Goal: Information Seeking & Learning: Learn about a topic

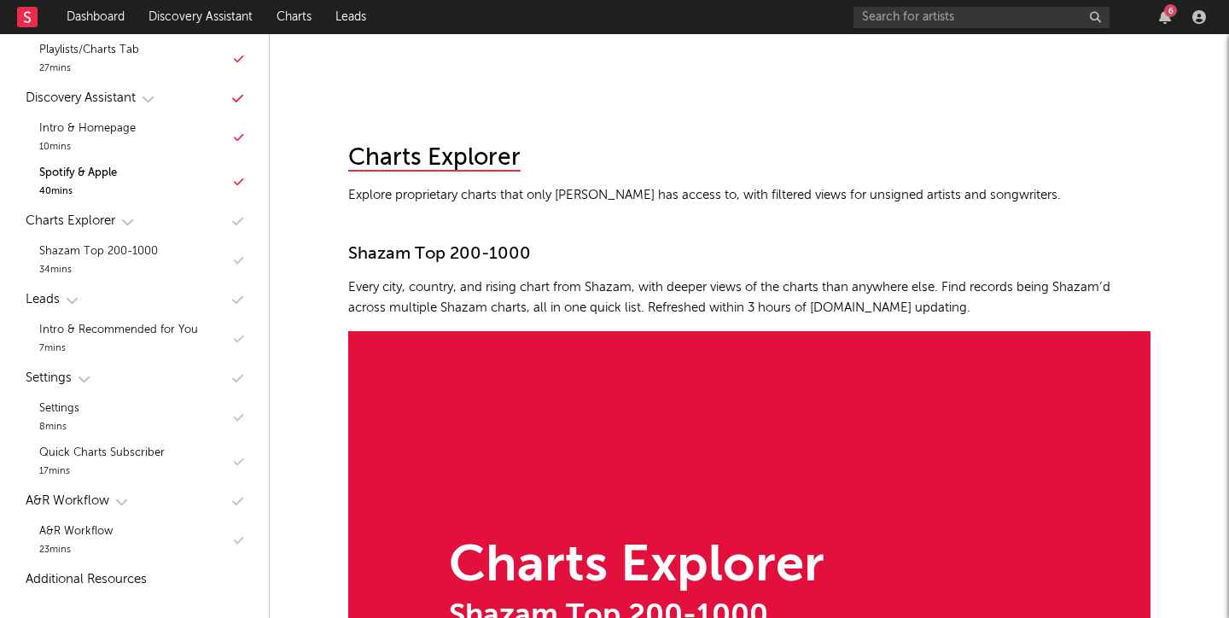
scroll to position [9913, 0]
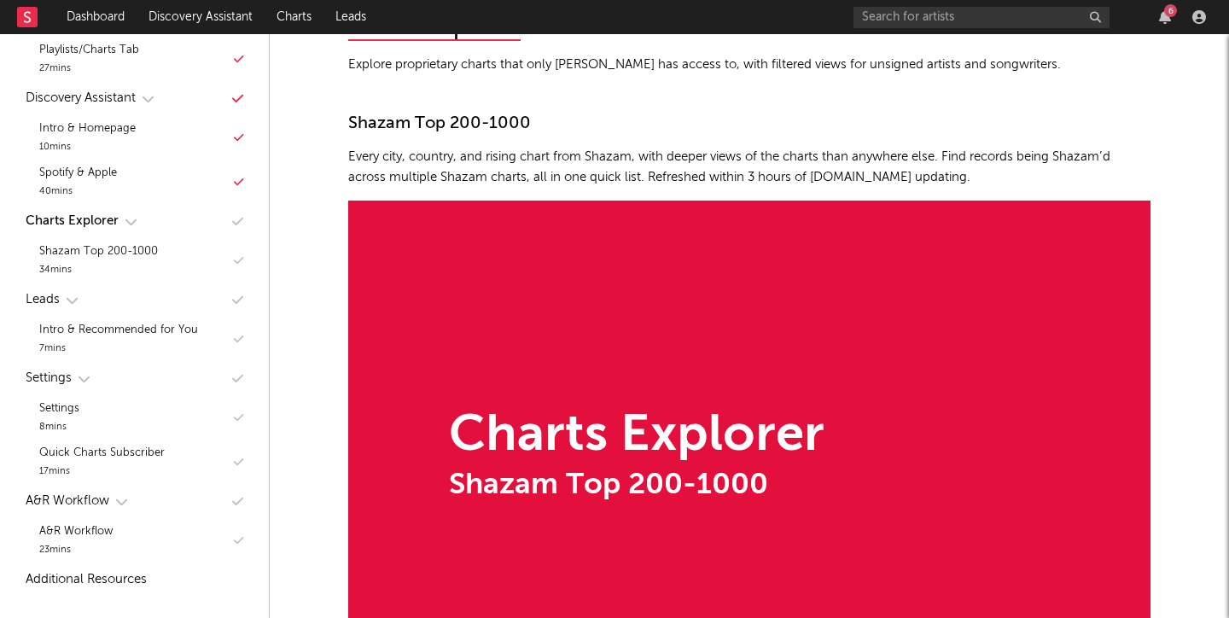
scroll to position [10015, 0]
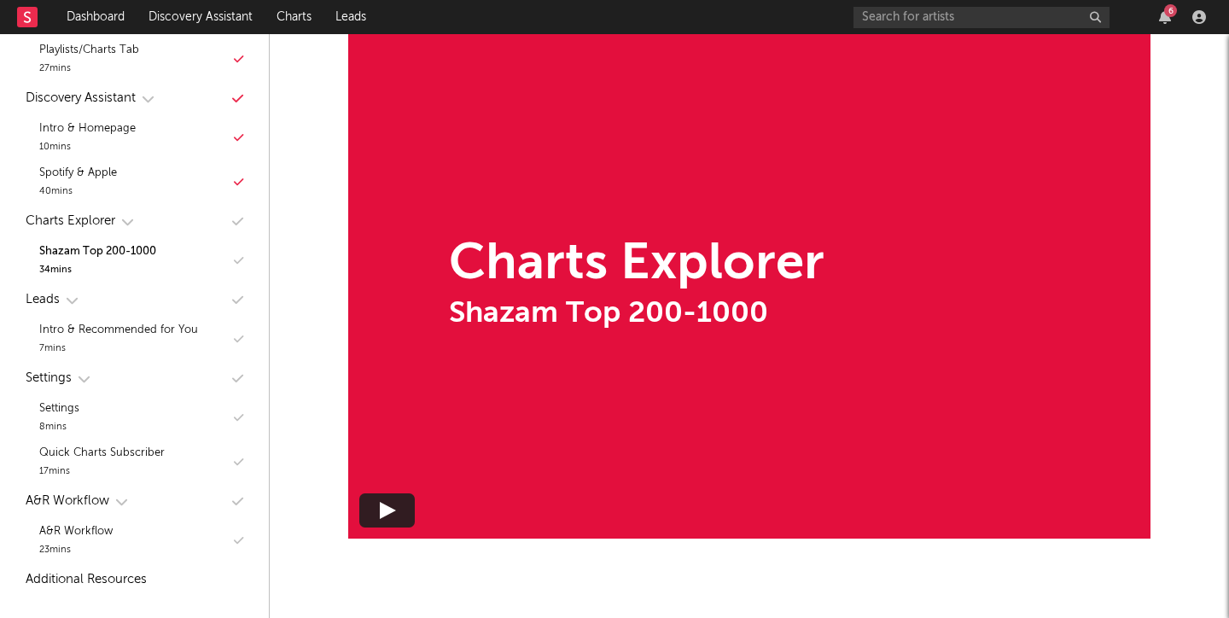
scroll to position [10183, 0]
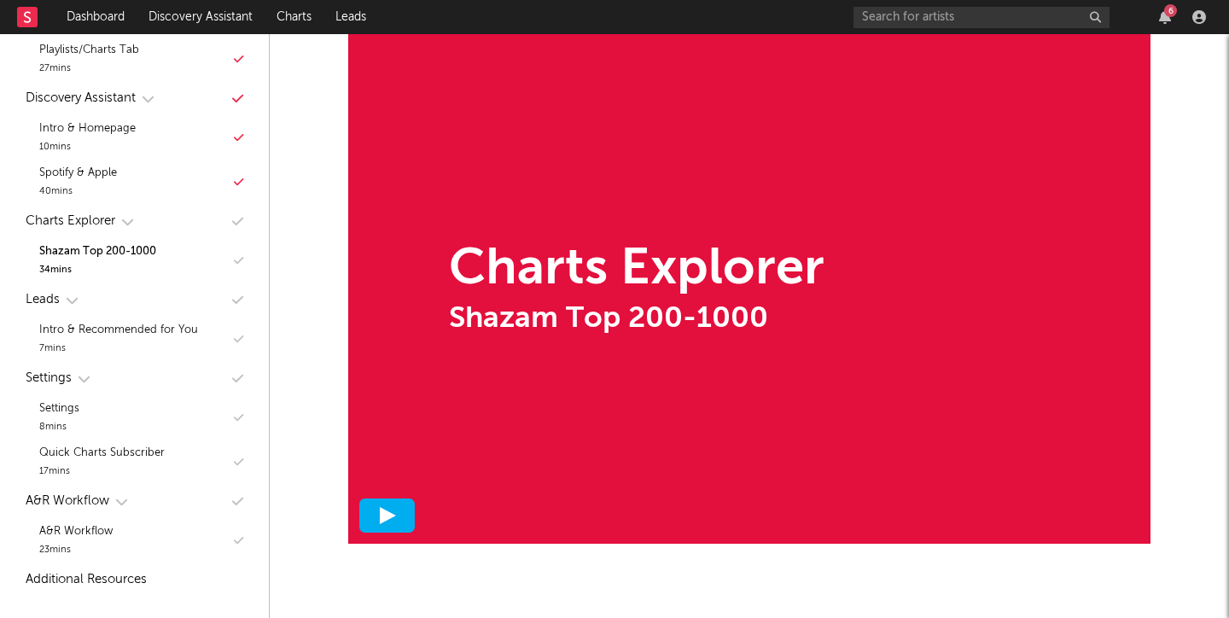
click at [388, 512] on polygon at bounding box center [388, 515] width 16 height 17
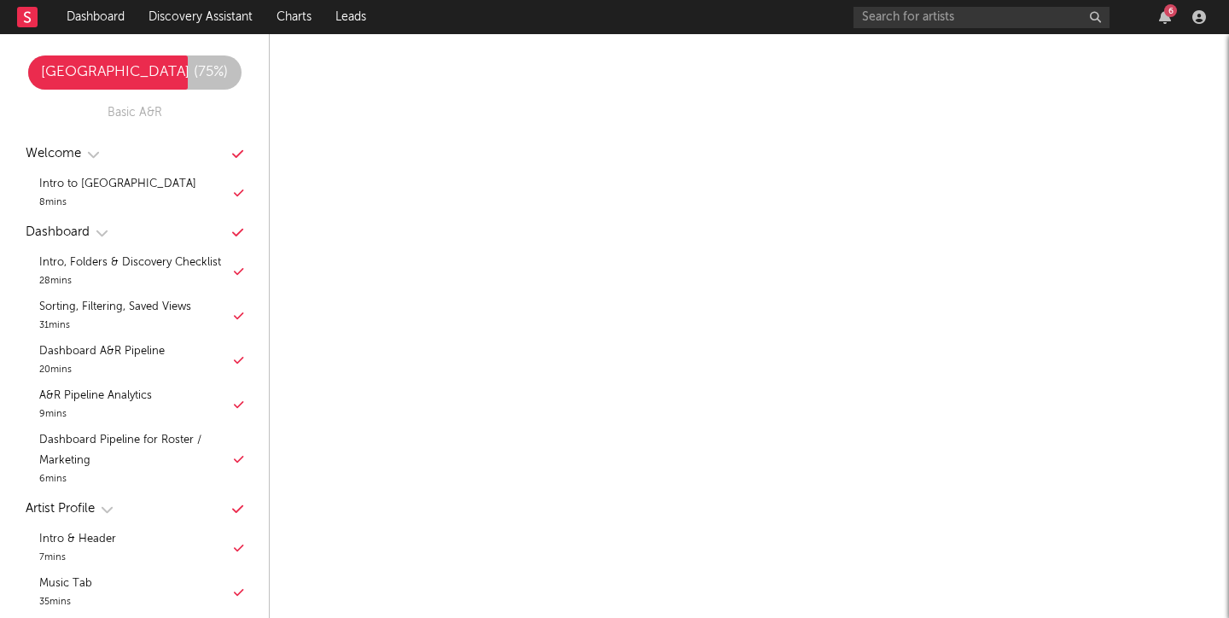
scroll to position [0, 0]
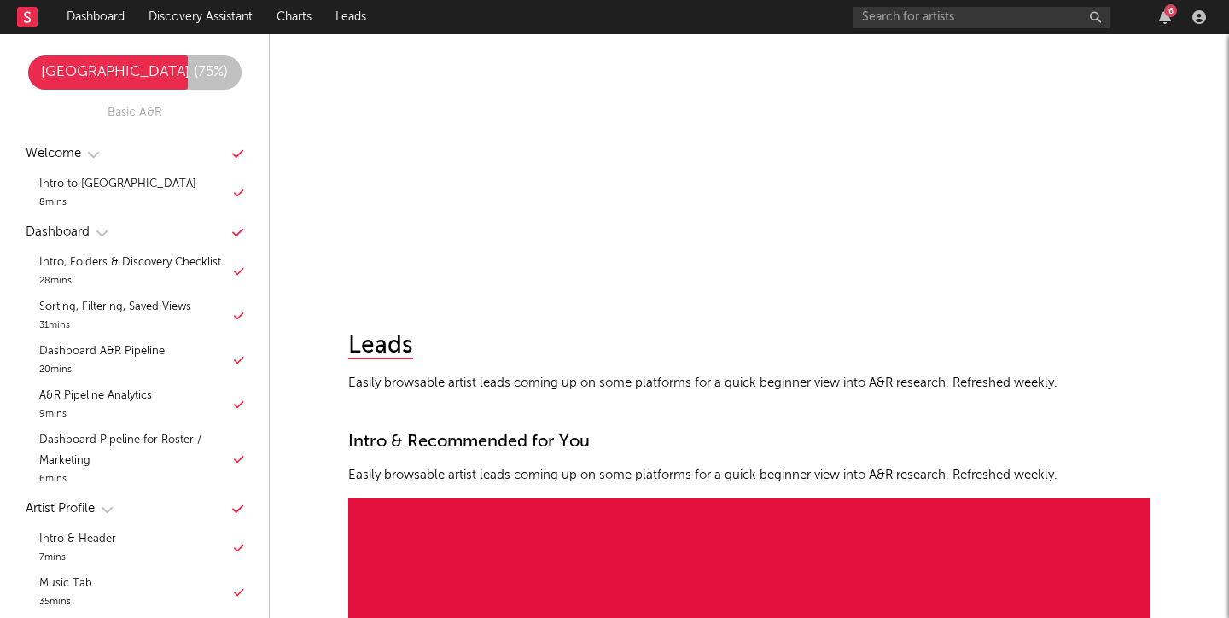
scroll to position [10377, 0]
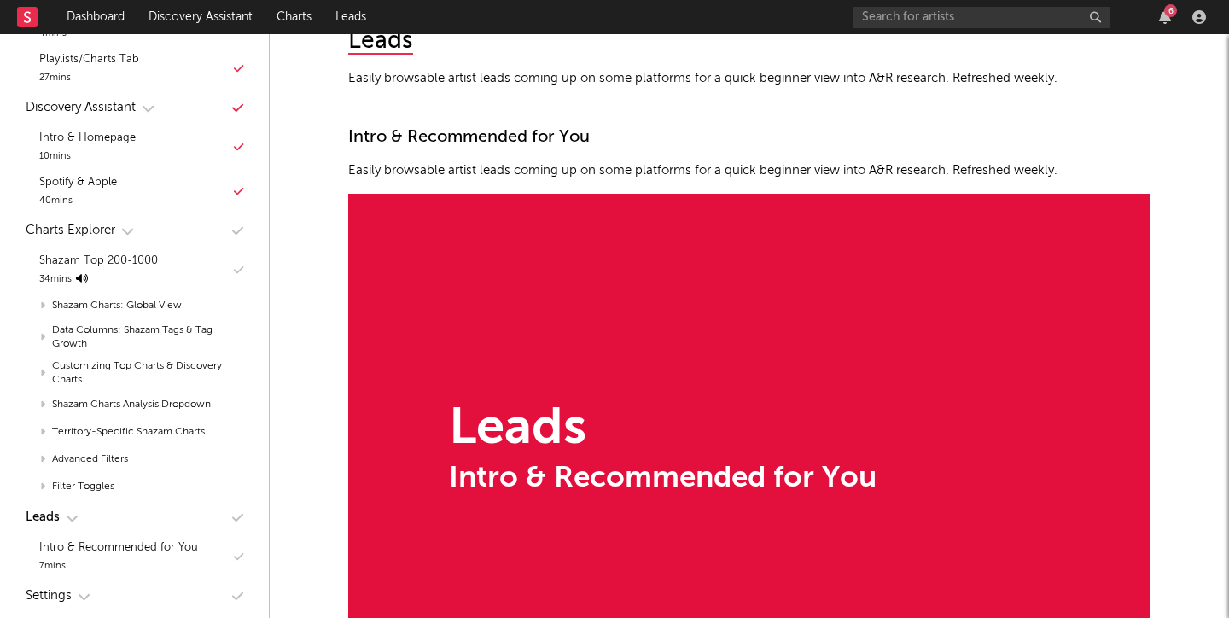
scroll to position [766, 0]
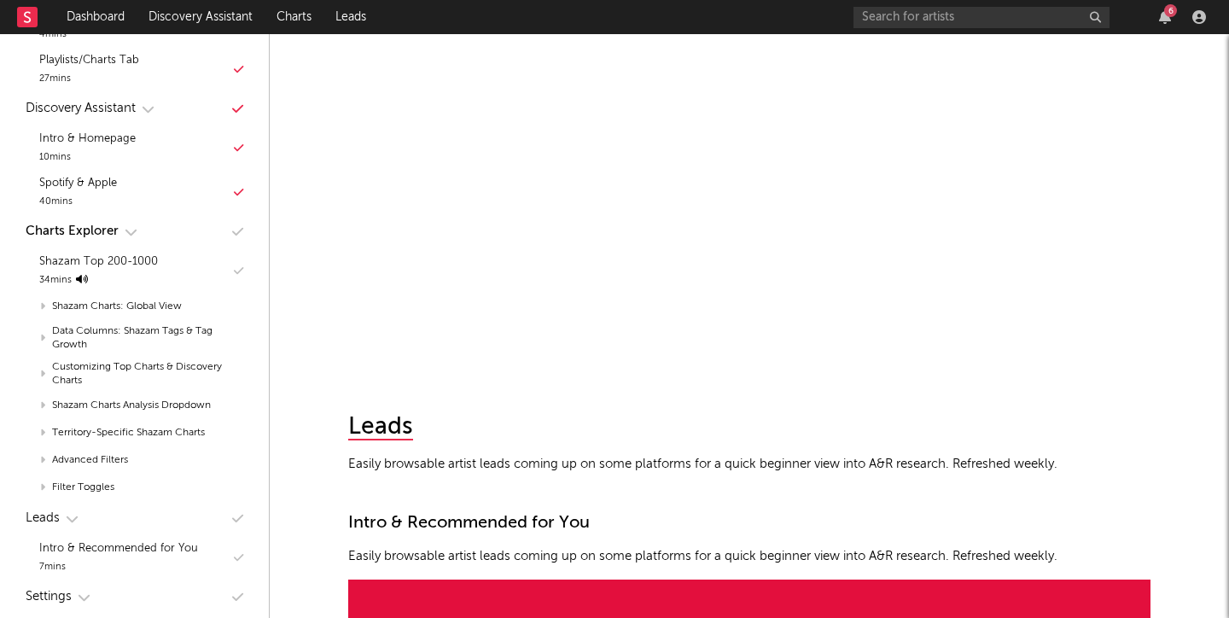
scroll to position [10724, 0]
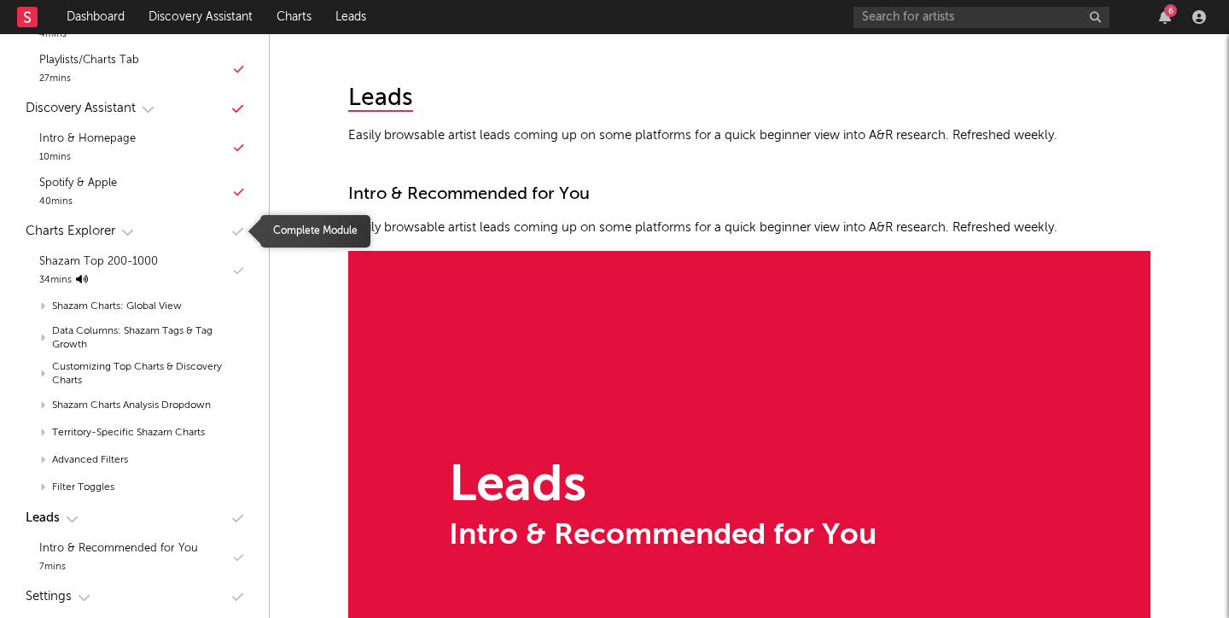
click at [241, 226] on icon "button" at bounding box center [237, 231] width 11 height 13
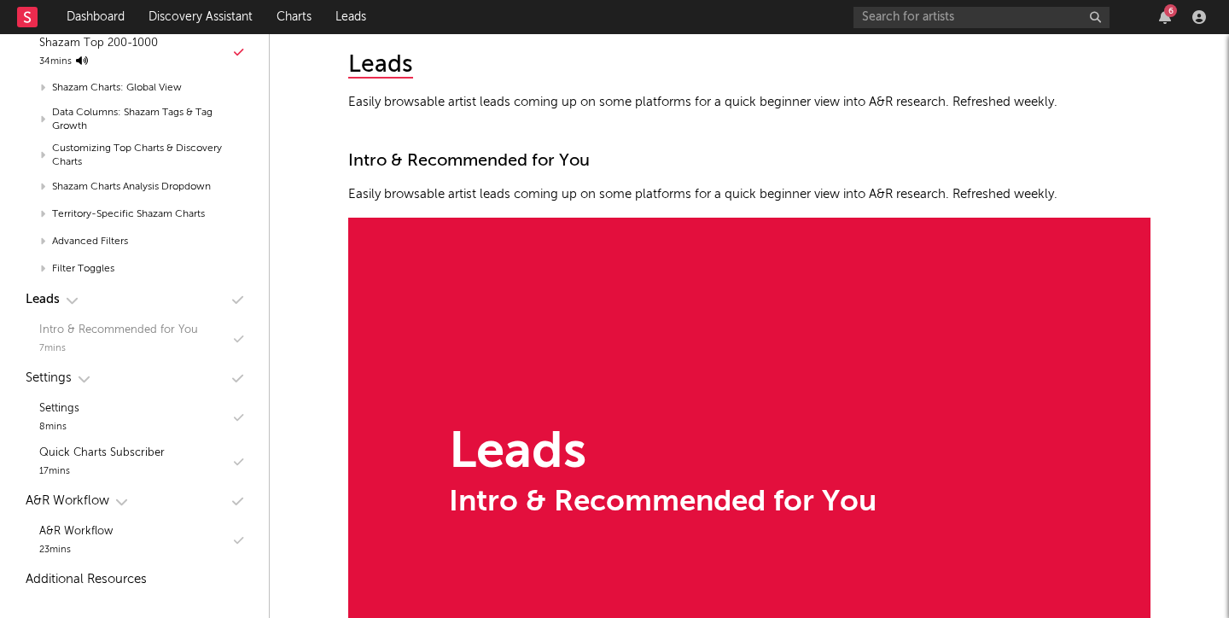
scroll to position [984, 0]
click at [129, 321] on div "Intro & Recommended for You" at bounding box center [118, 330] width 159 height 20
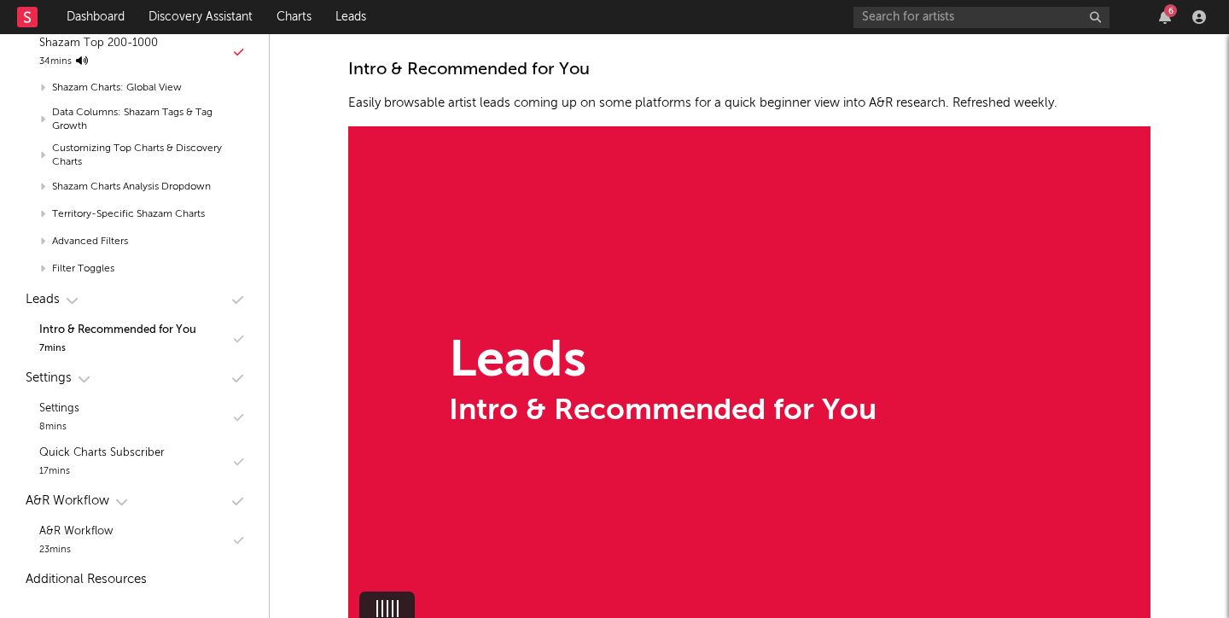
click at [541, 323] on div "Leads Intro & Recommended for You" at bounding box center [749, 381] width 803 height 511
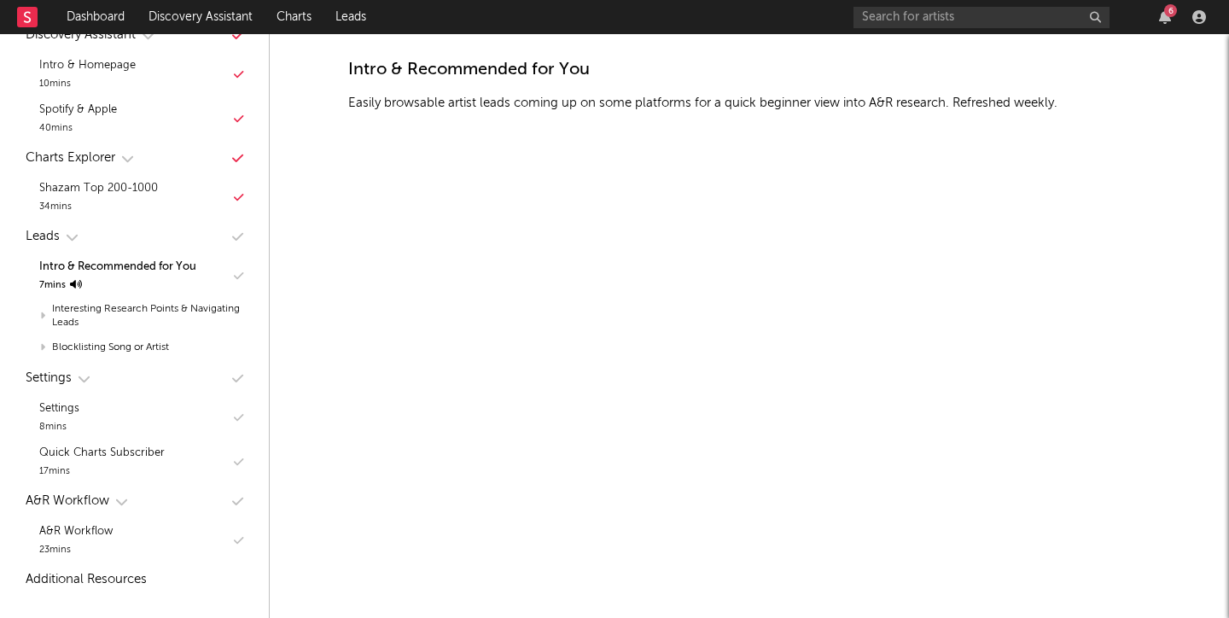
scroll to position [776, 0]
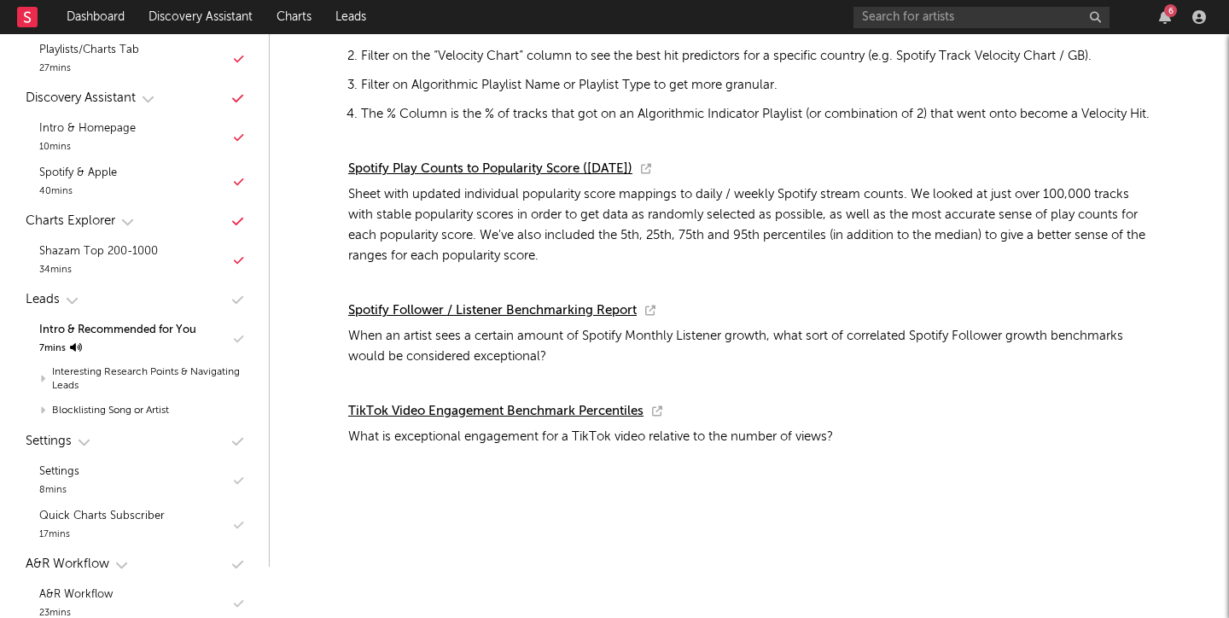
click at [55, 298] on div "Leads" at bounding box center [43, 299] width 34 height 20
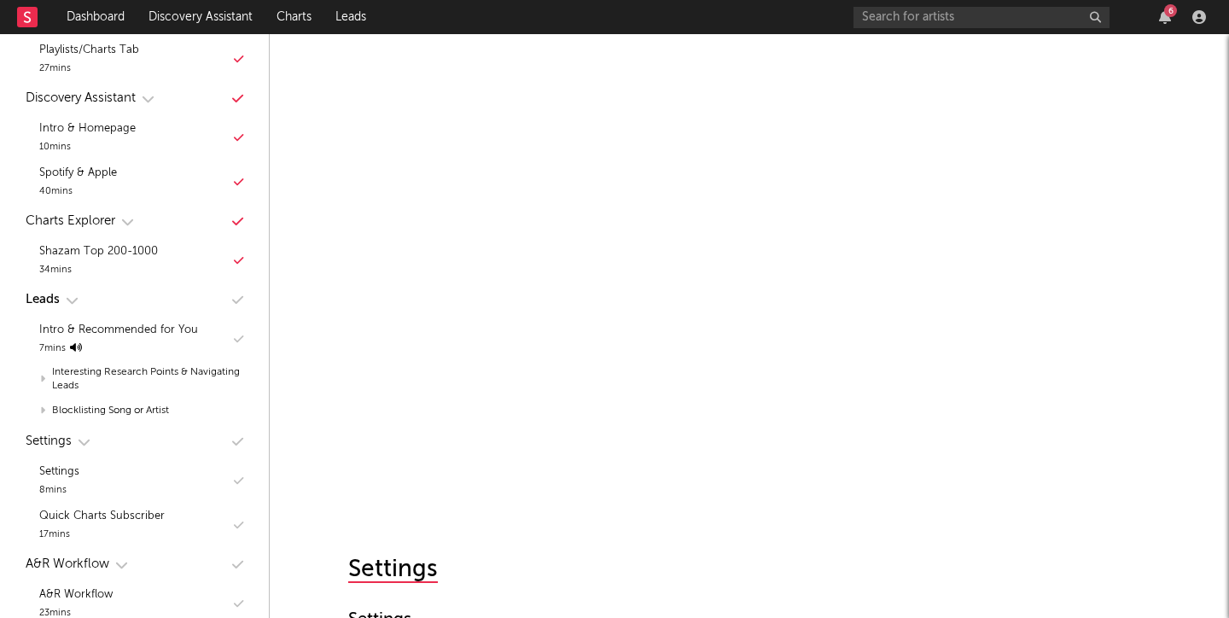
scroll to position [11016, 0]
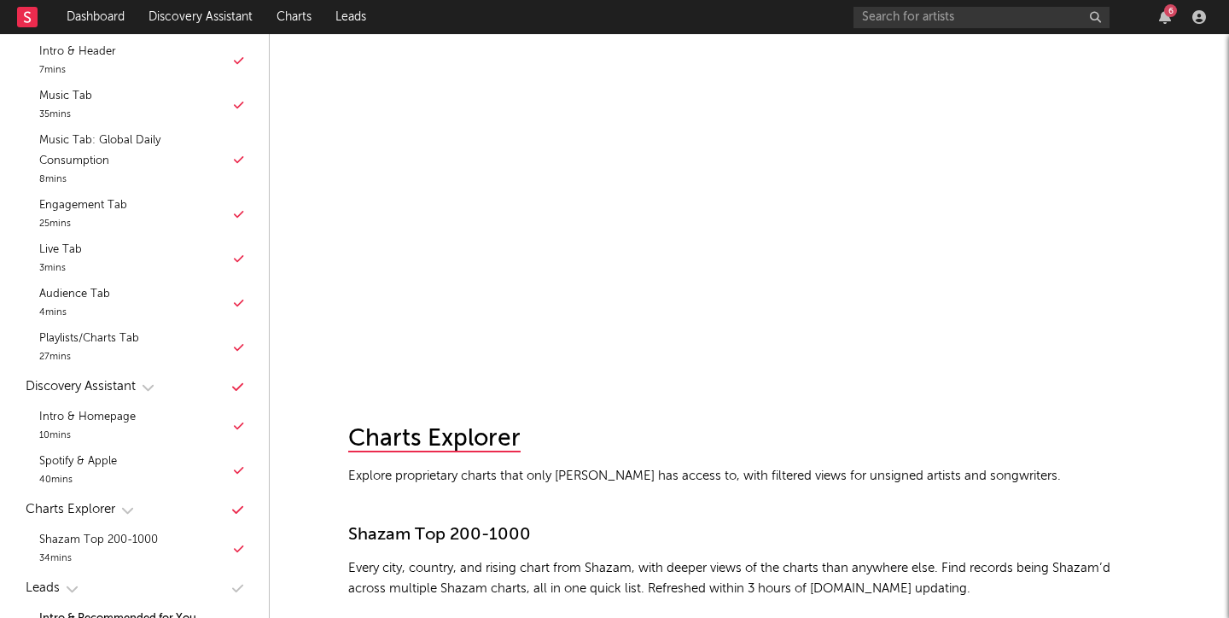
scroll to position [75, 0]
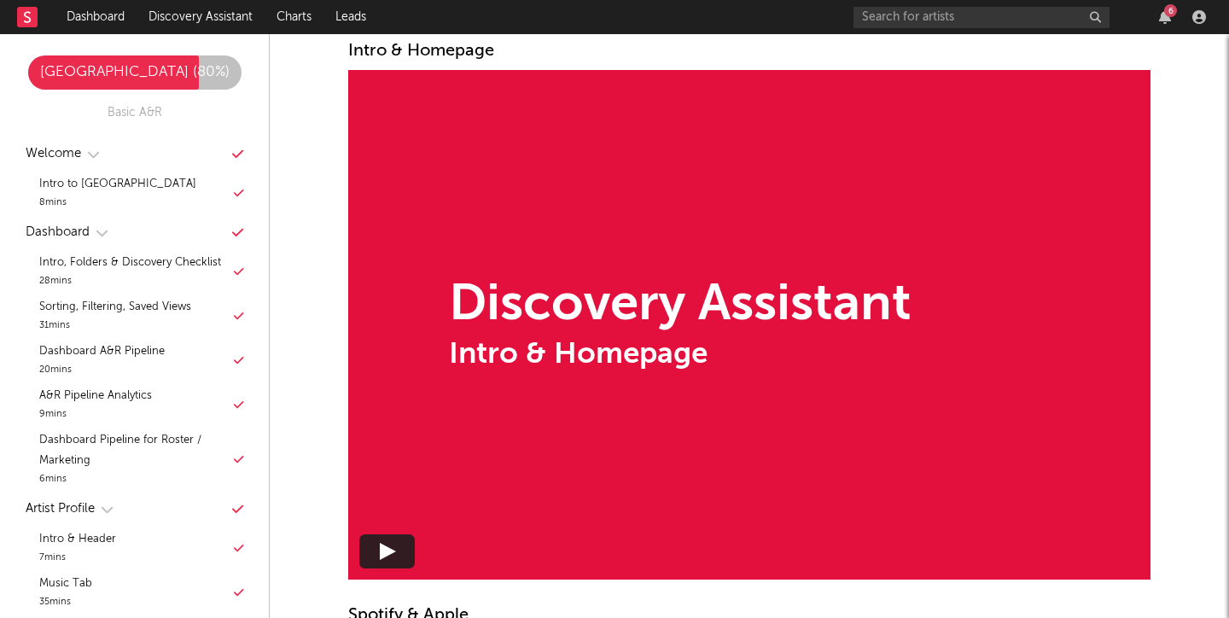
scroll to position [8510, 0]
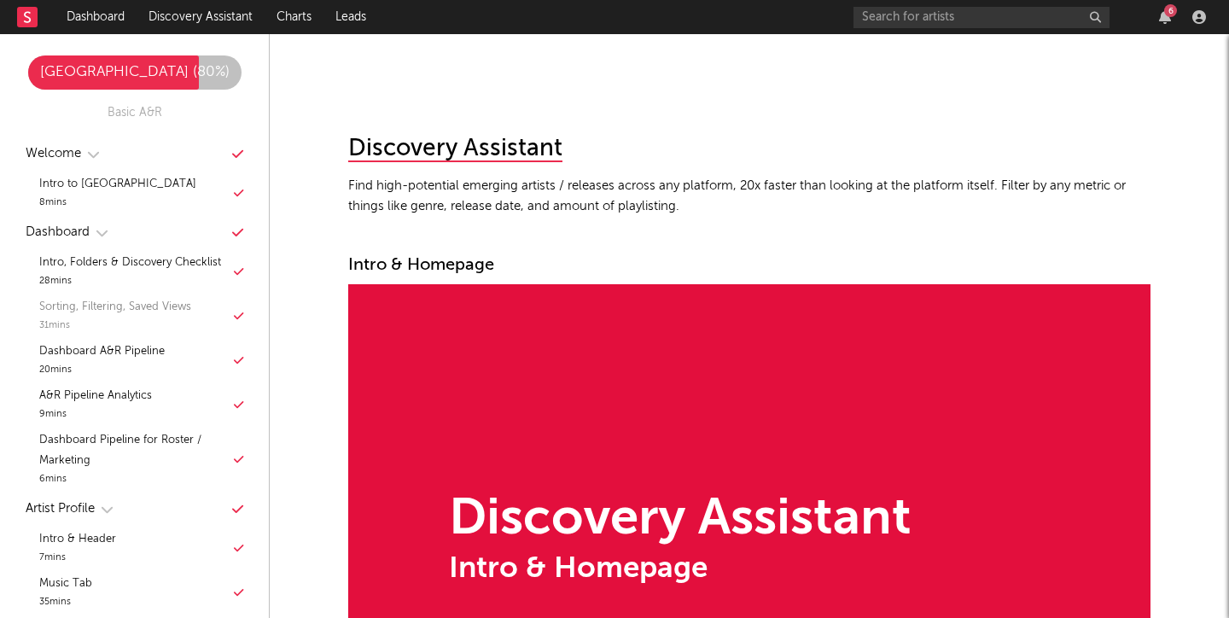
scroll to position [839, 0]
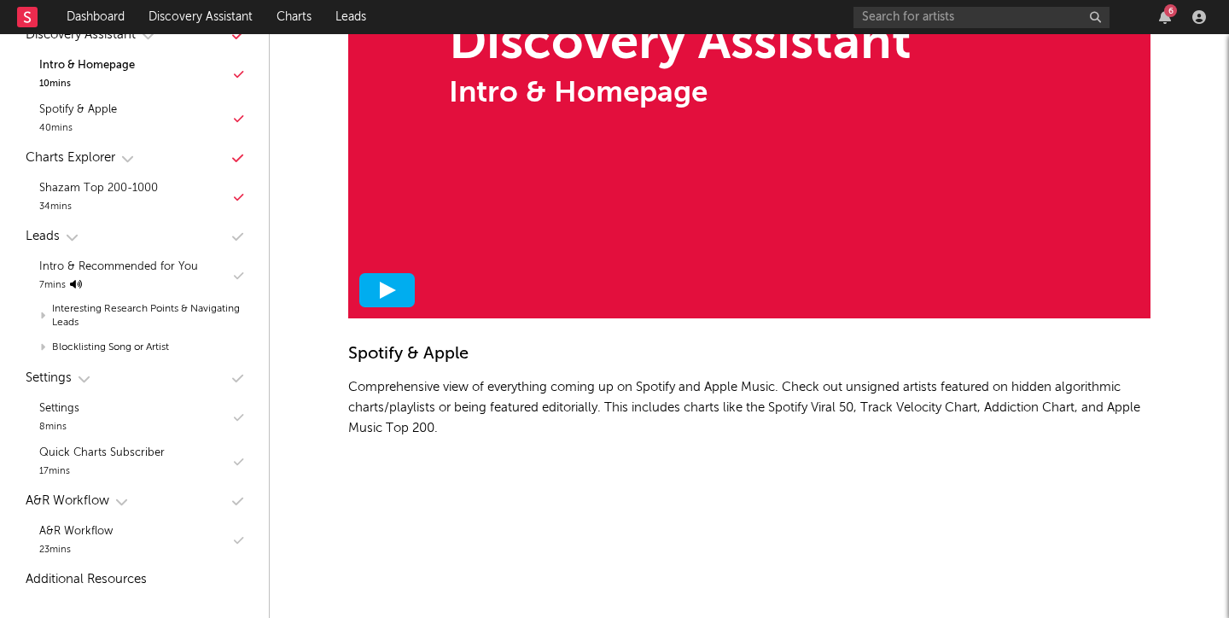
scroll to position [8982, 0]
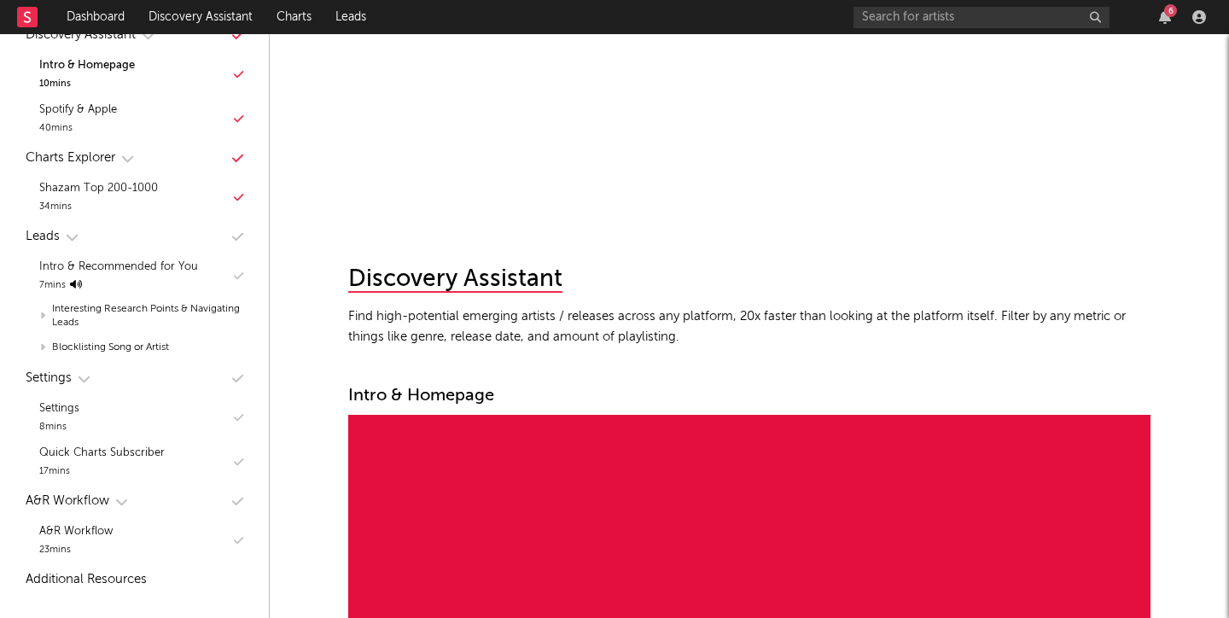
scroll to position [8041, 0]
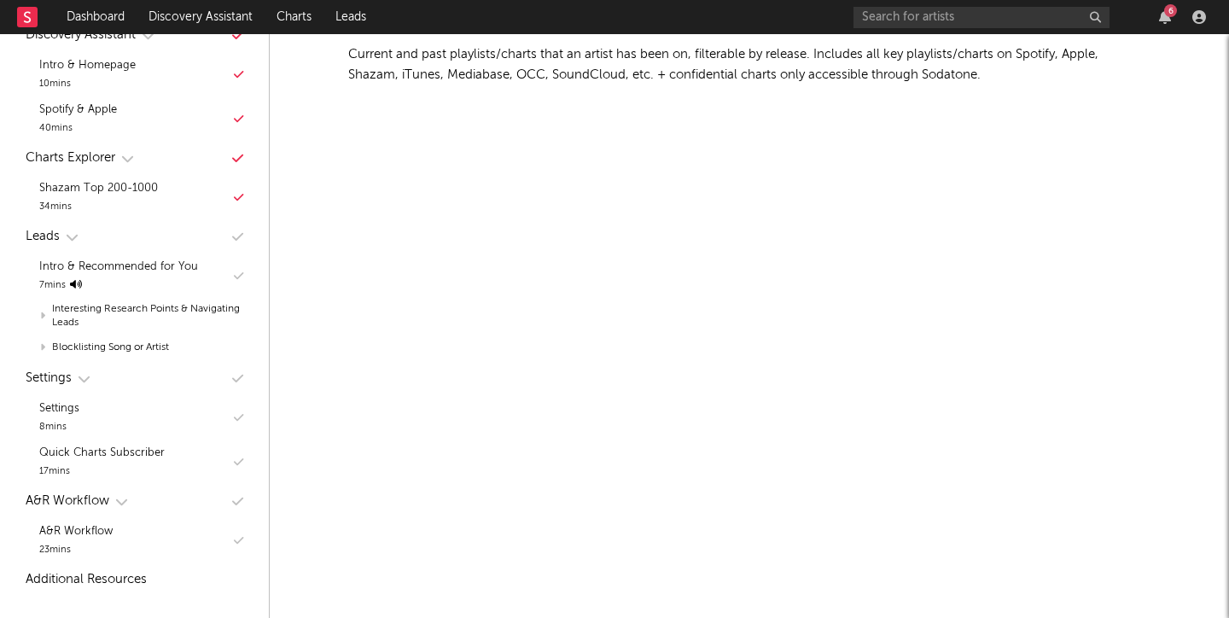
scroll to position [7953, 1]
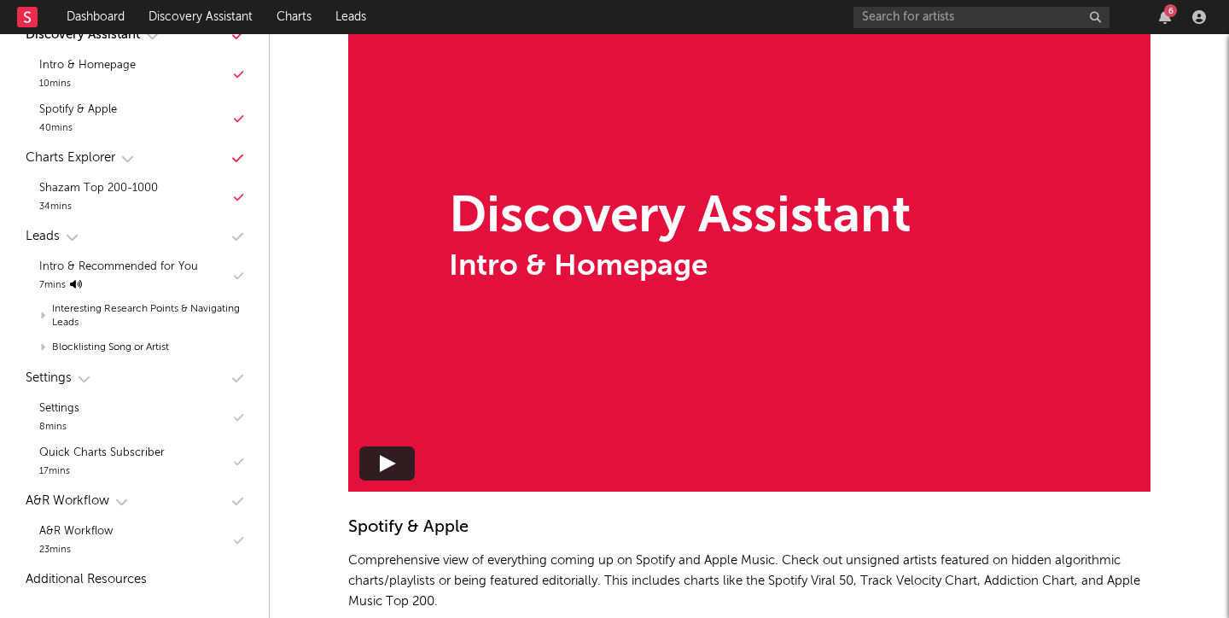
scroll to position [8829, 0]
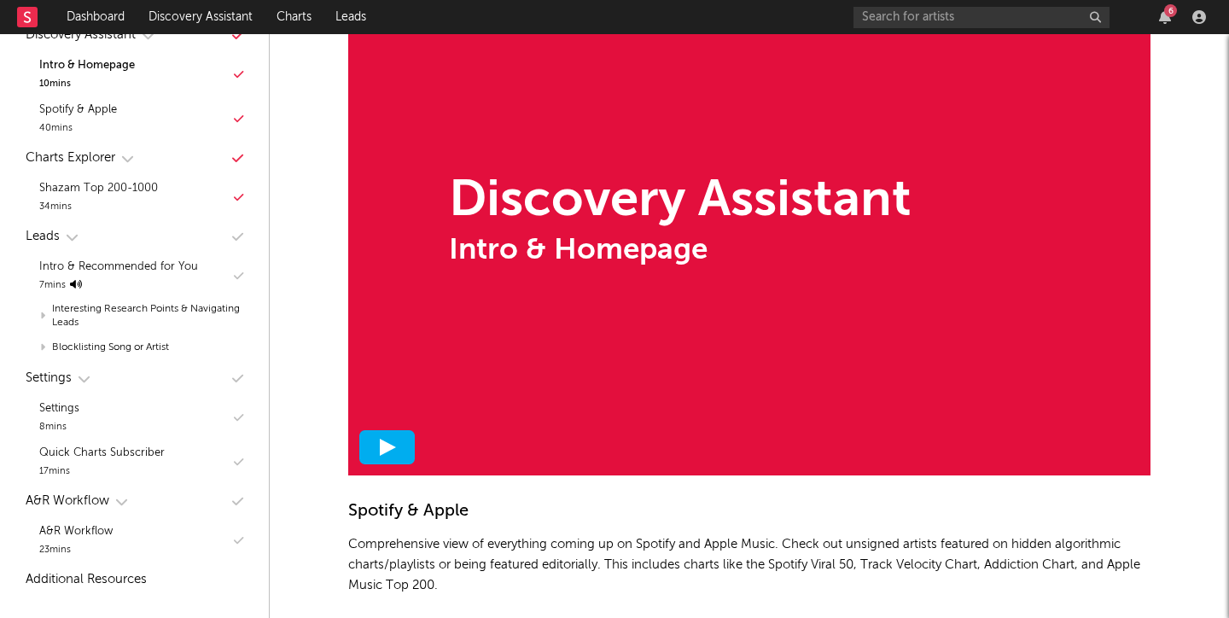
click at [373, 447] on div at bounding box center [386, 447] width 55 height 34
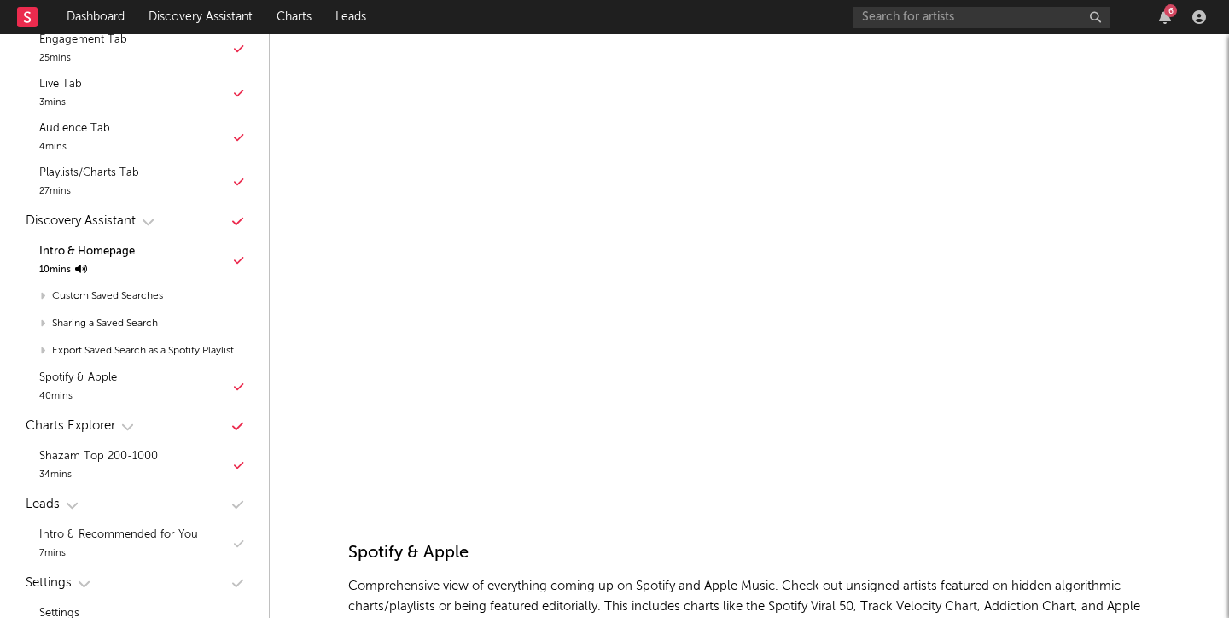
scroll to position [8786, 0]
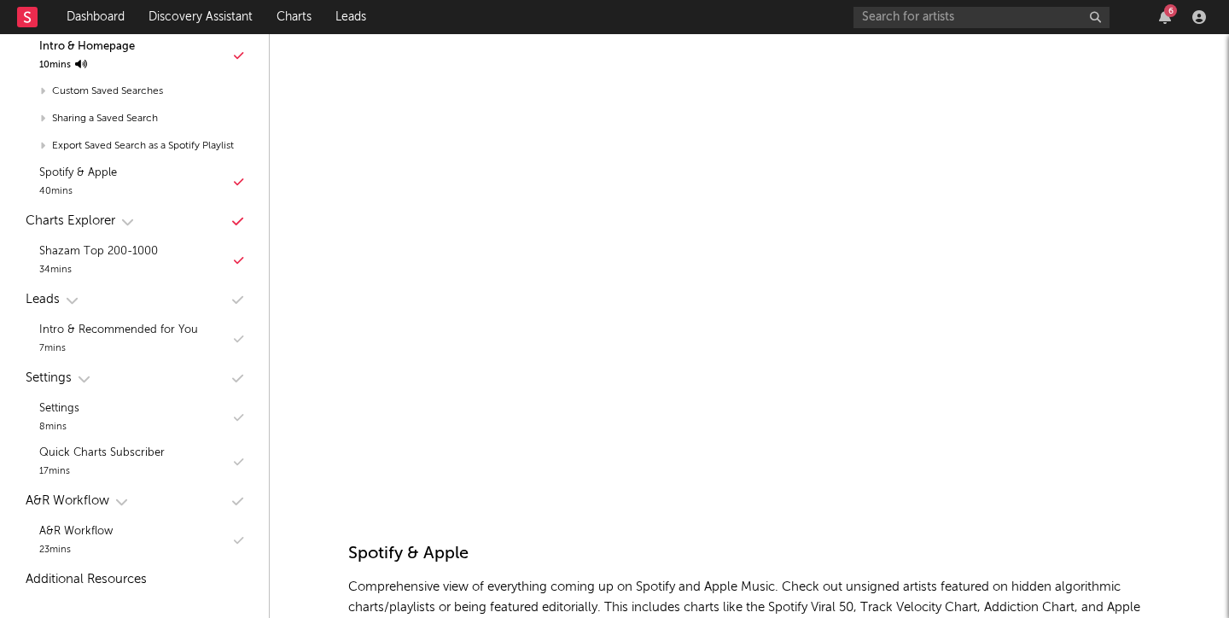
scroll to position [8789, 0]
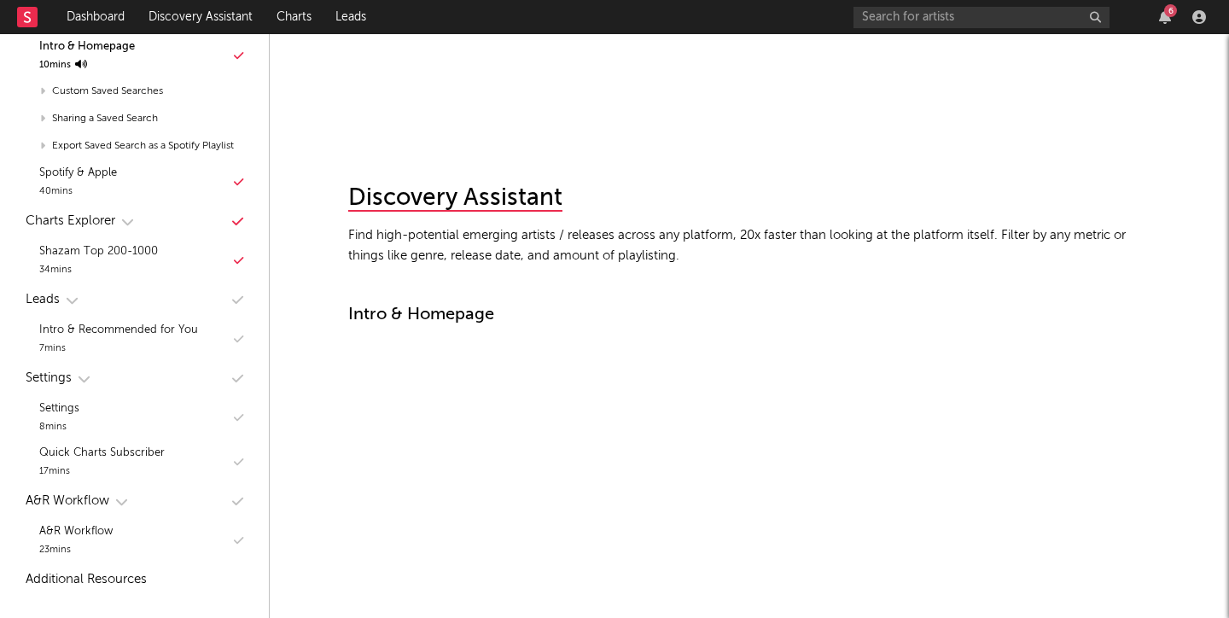
scroll to position [8428, 0]
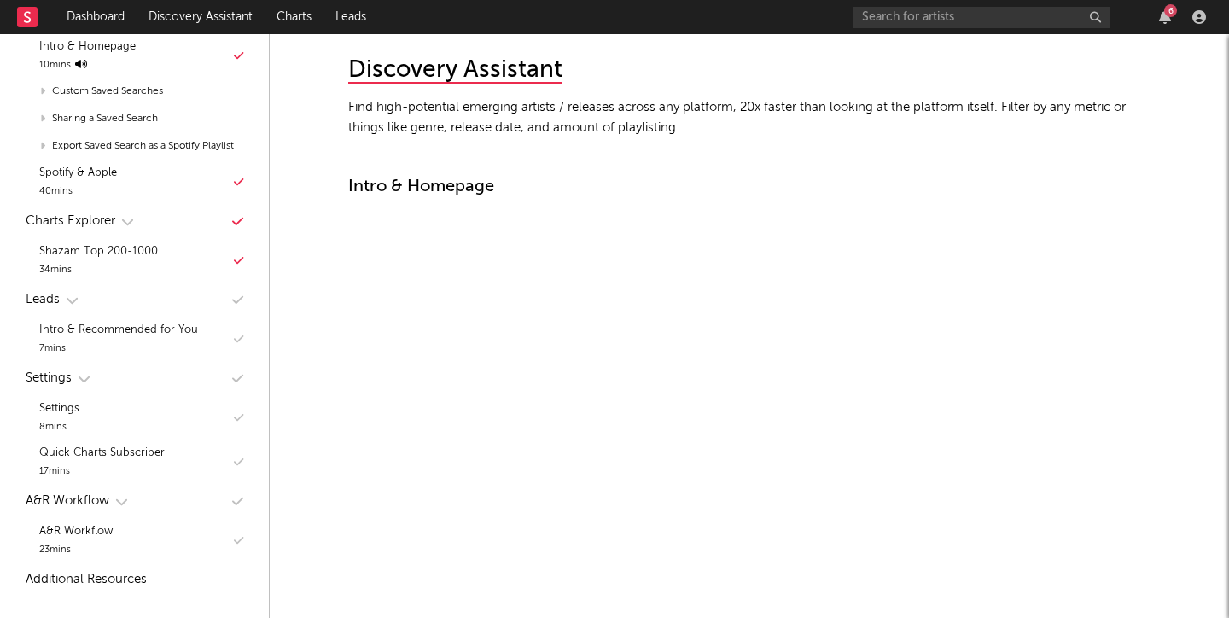
scroll to position [8579, 1]
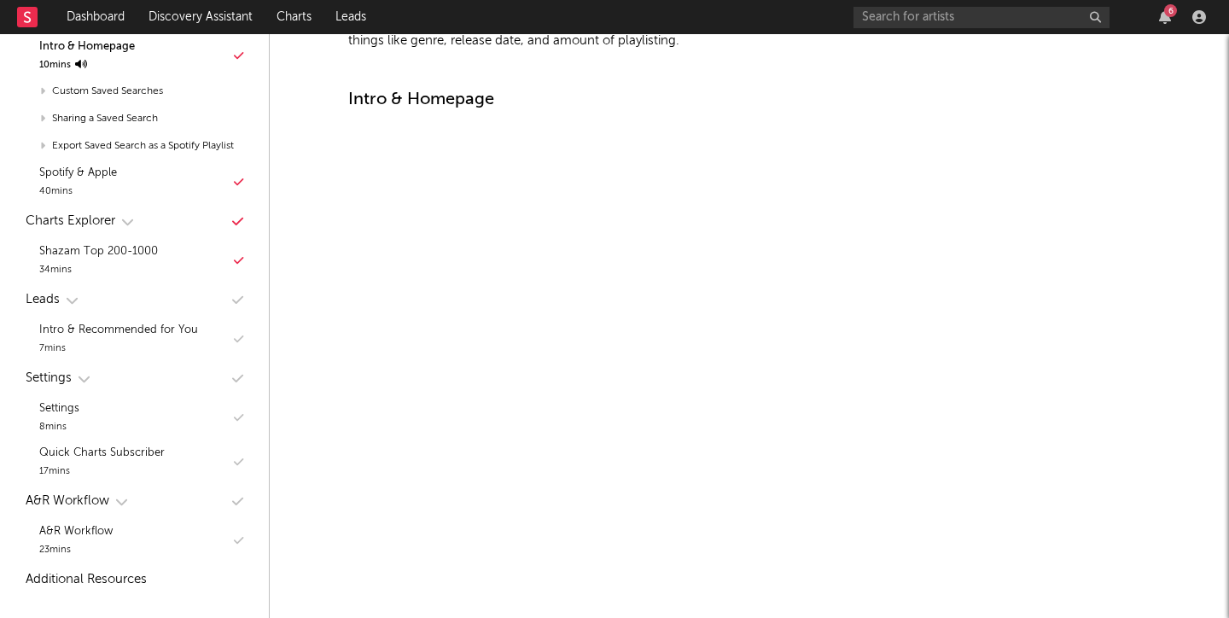
scroll to position [858, 0]
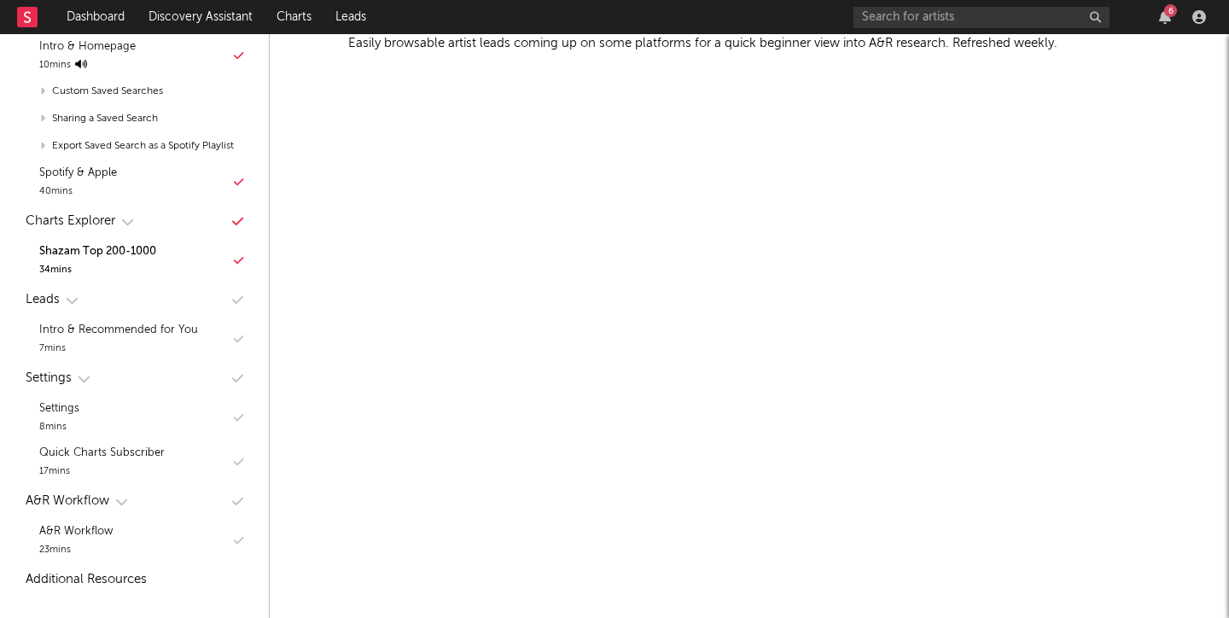
scroll to position [10907, 0]
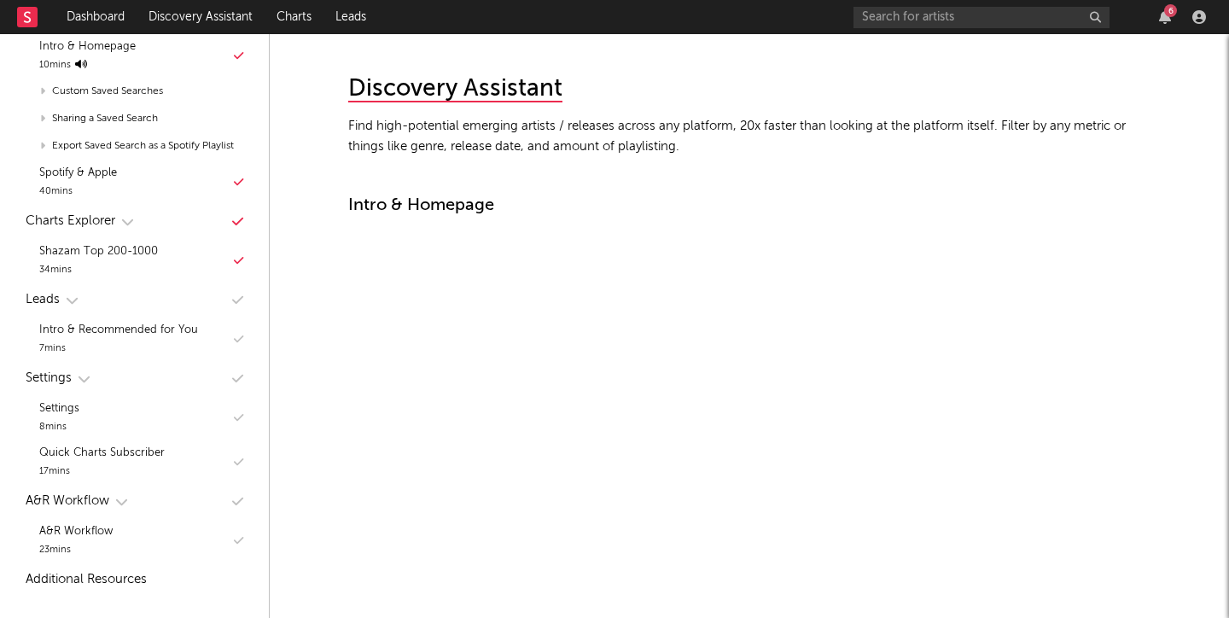
scroll to position [8577, 0]
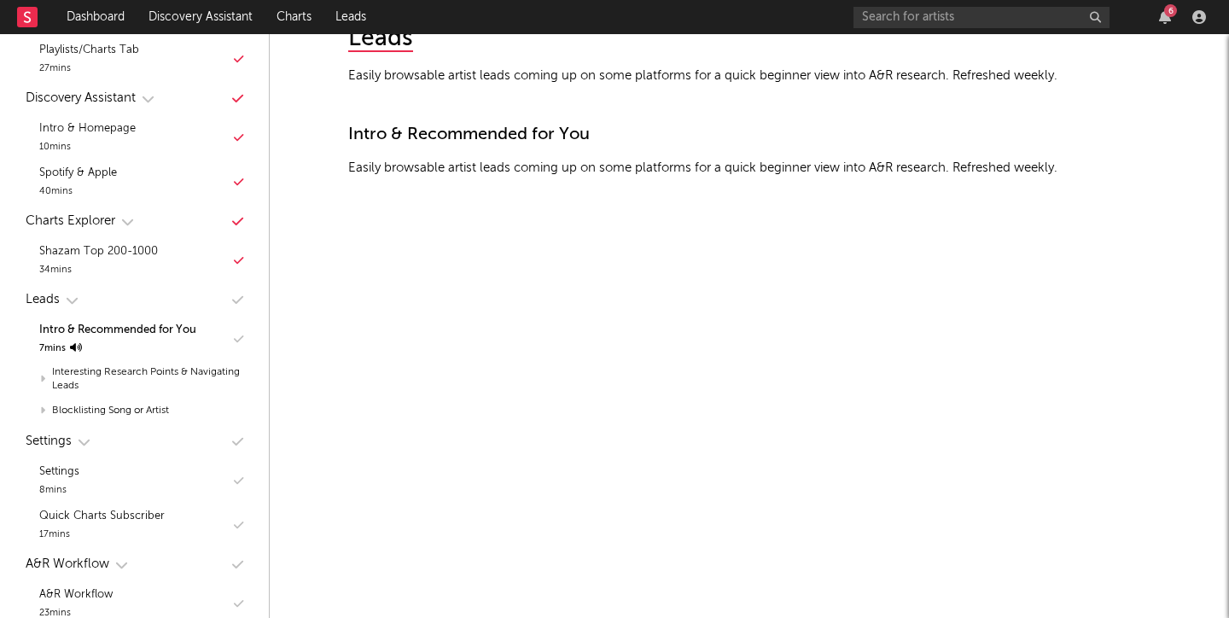
scroll to position [10783, 0]
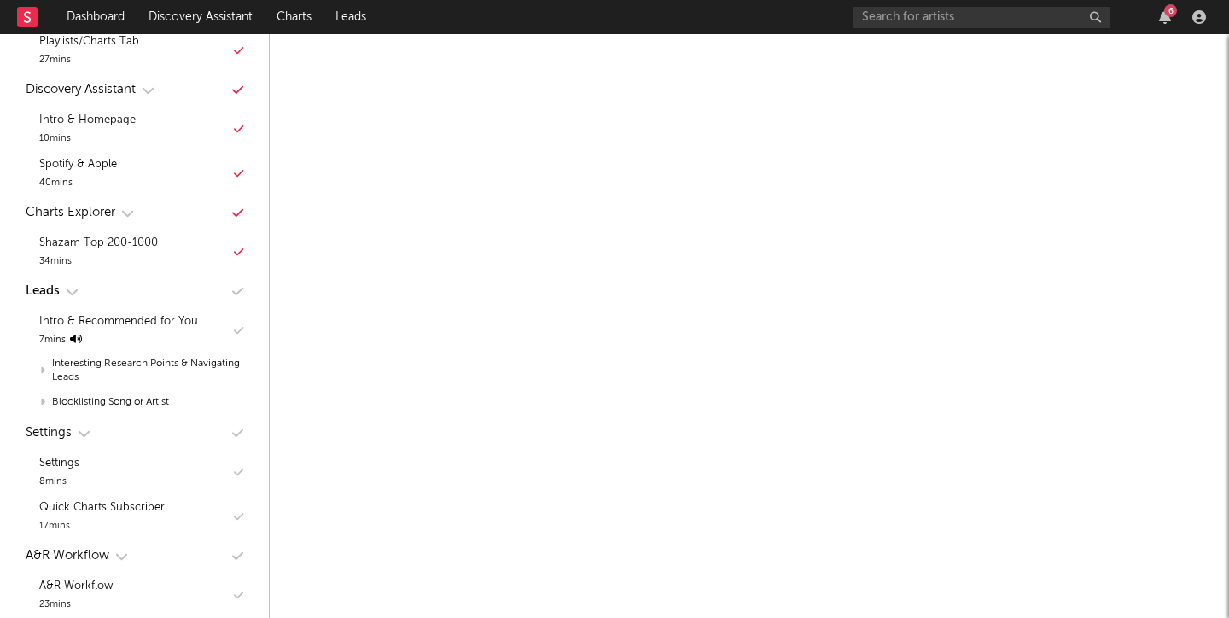
scroll to position [10951, 0]
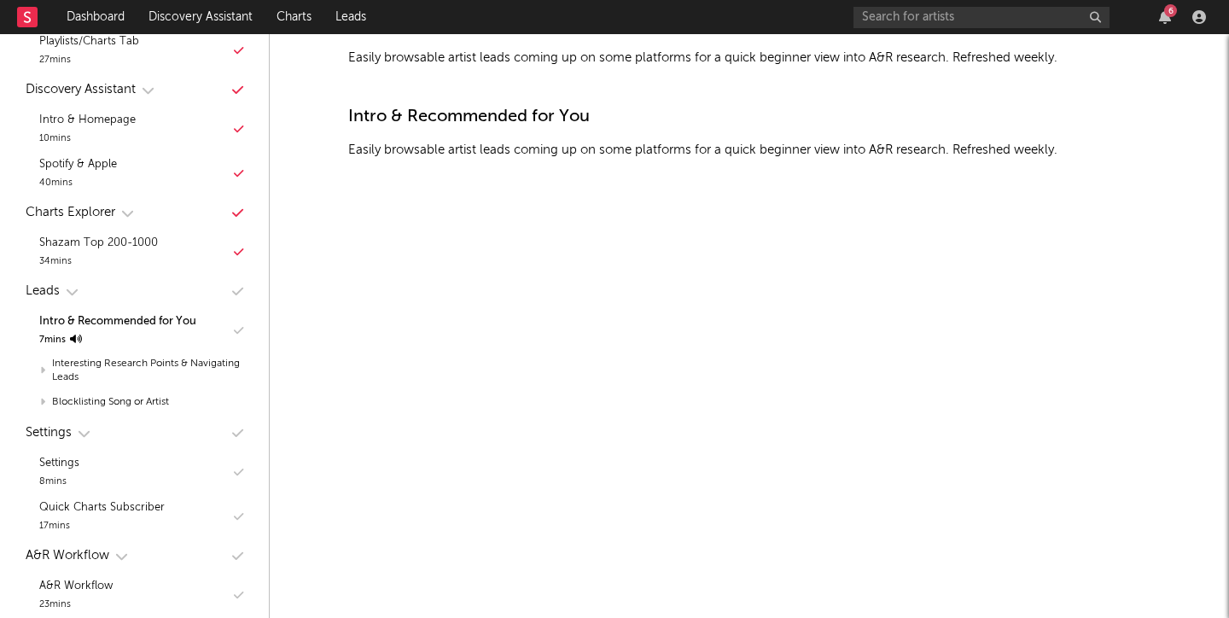
scroll to position [10798, 1]
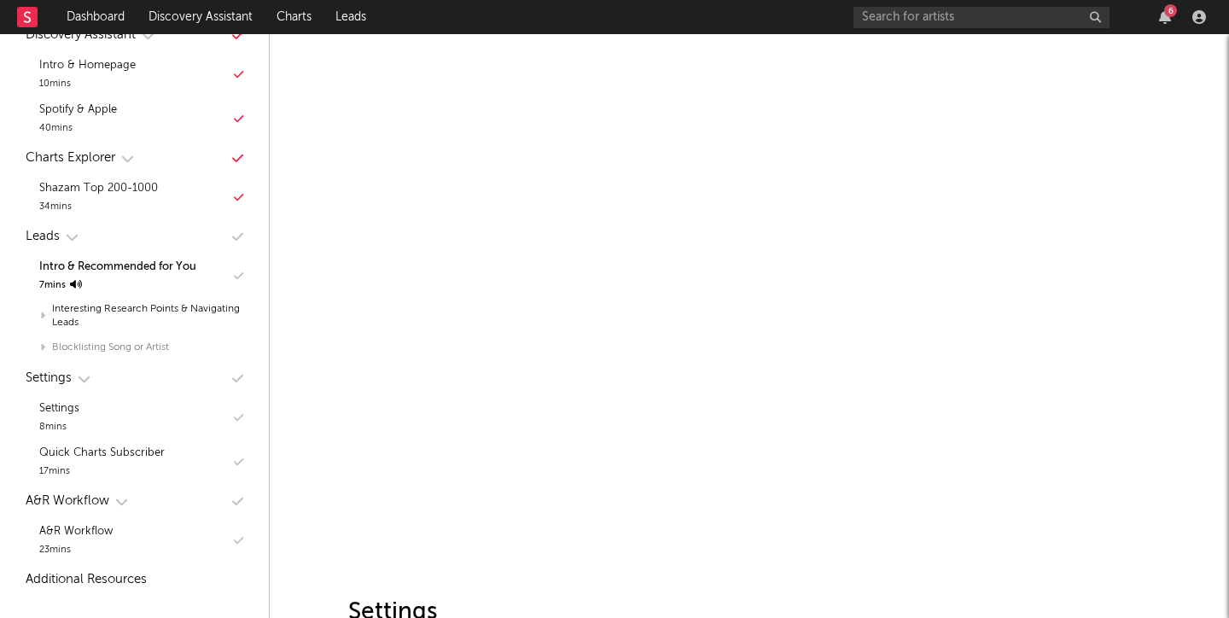
scroll to position [839, 0]
click at [510, 0] on nav "Dashboard Discovery Assistant Charts Leads 6" at bounding box center [614, 17] width 1229 height 34
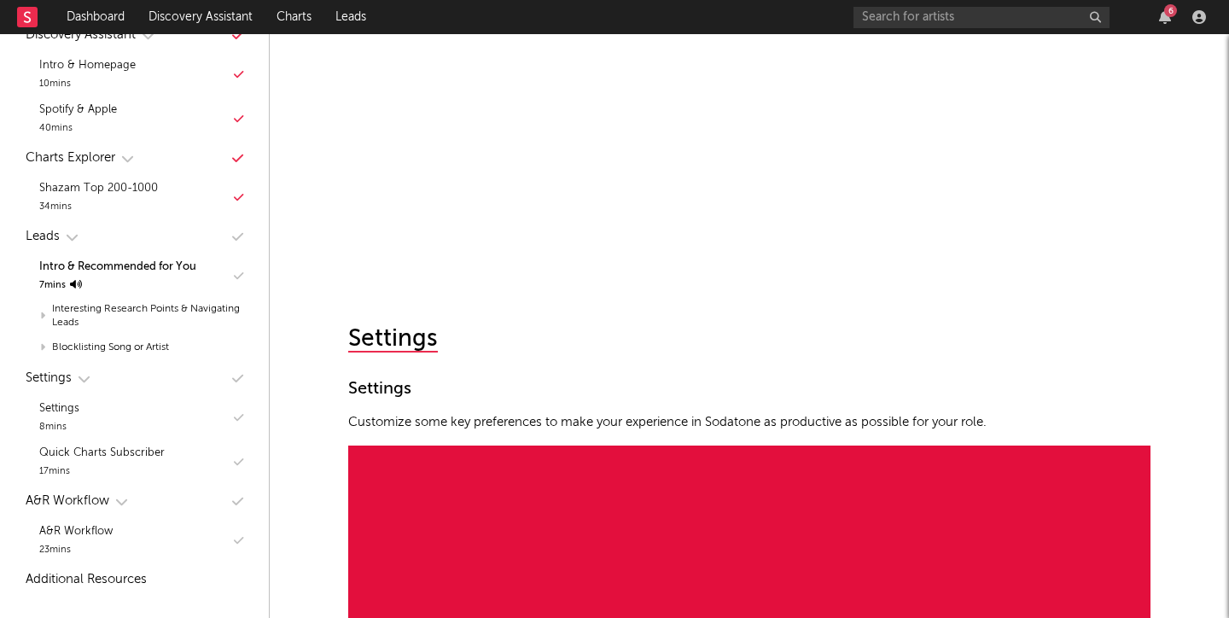
scroll to position [776, 0]
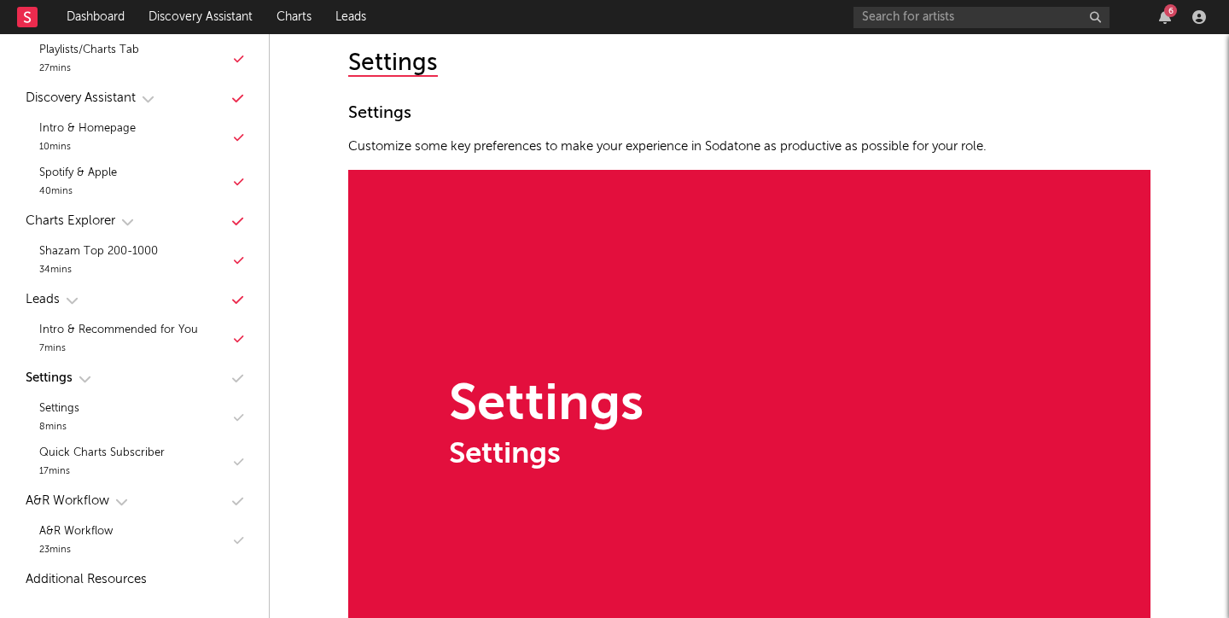
scroll to position [11650, 0]
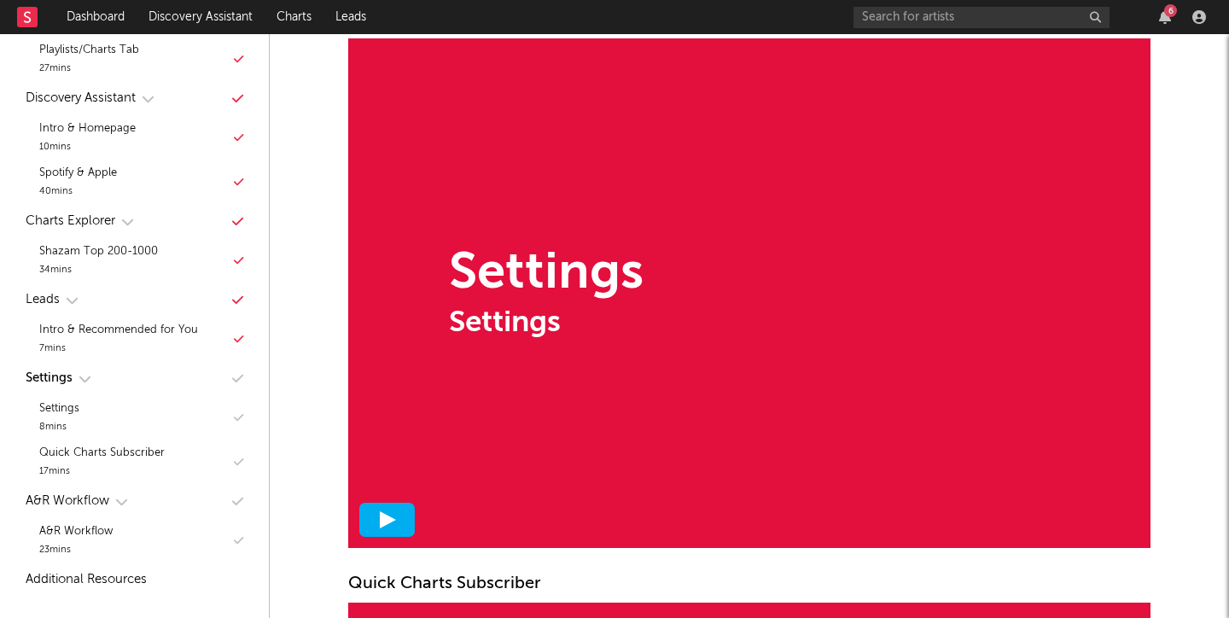
click at [371, 525] on div at bounding box center [386, 520] width 55 height 34
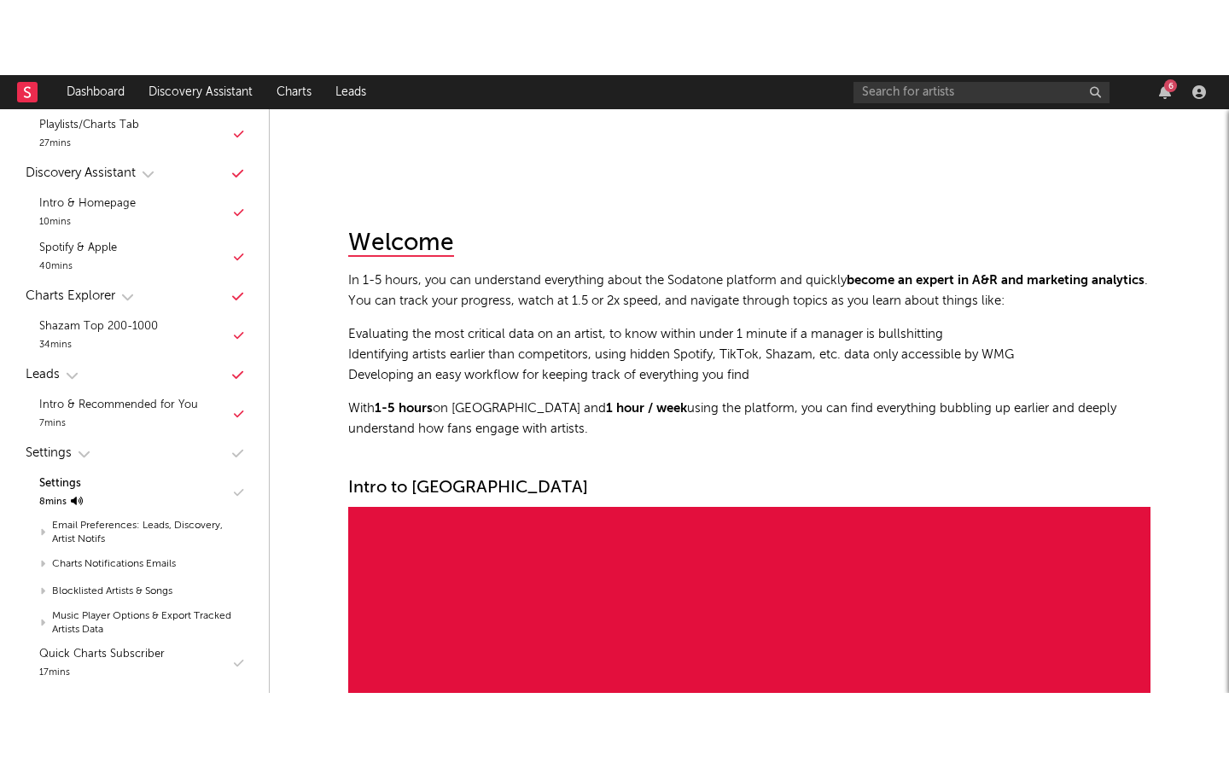
scroll to position [752, 0]
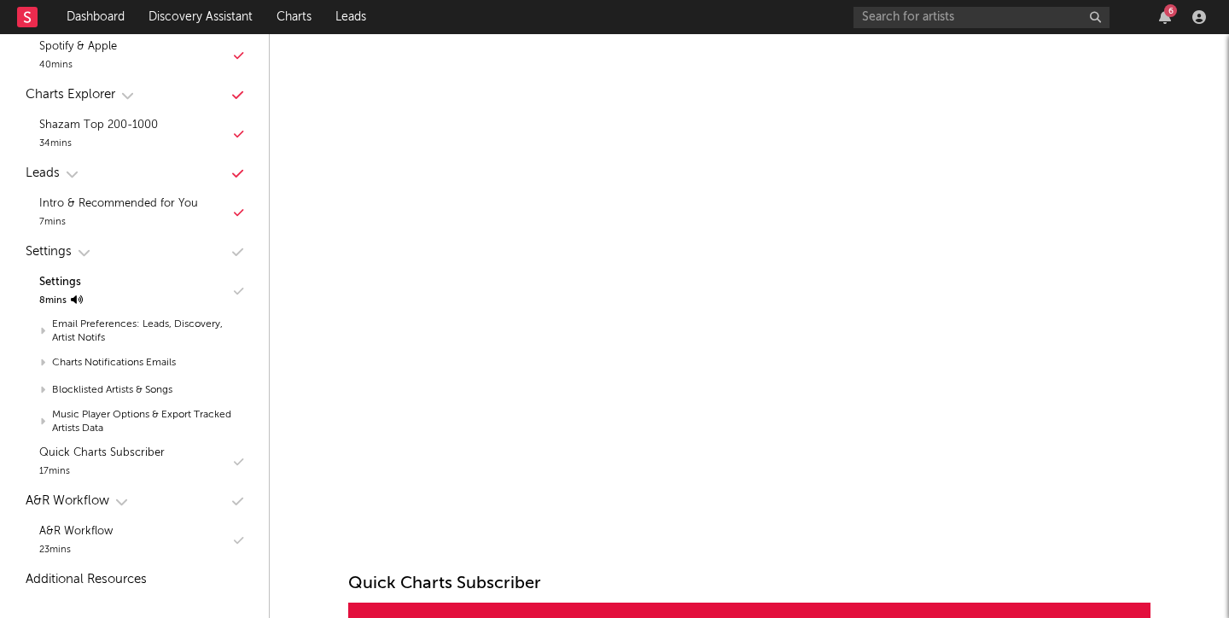
scroll to position [902, 0]
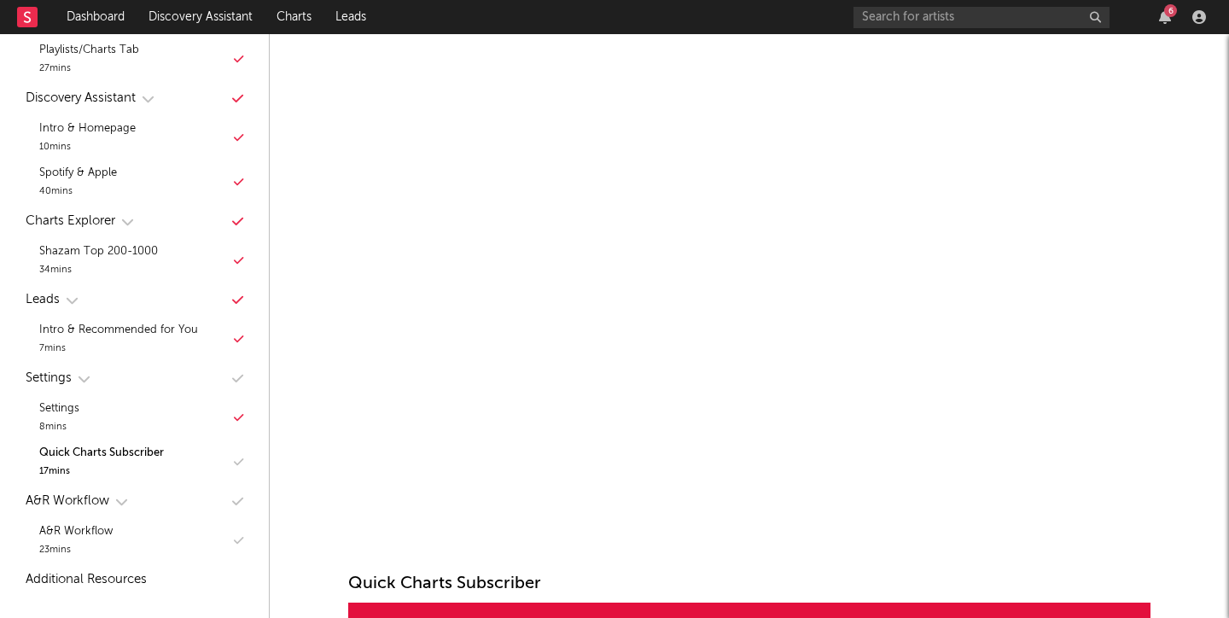
scroll to position [776, 0]
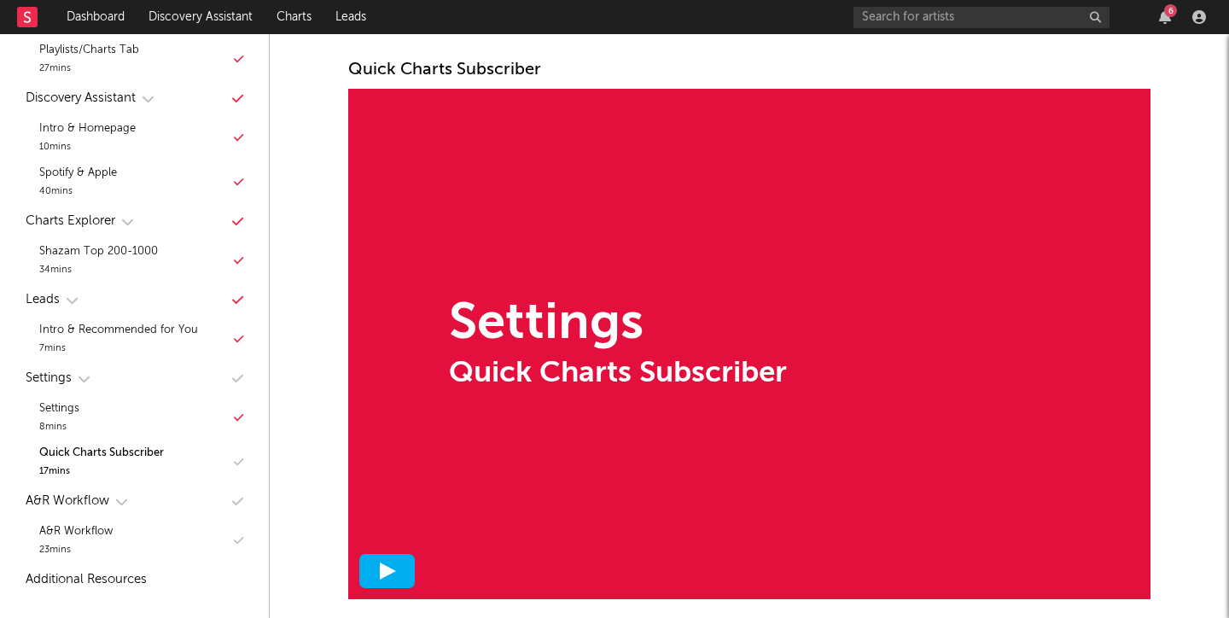
click at [379, 567] on icon at bounding box center [387, 571] width 17 height 17
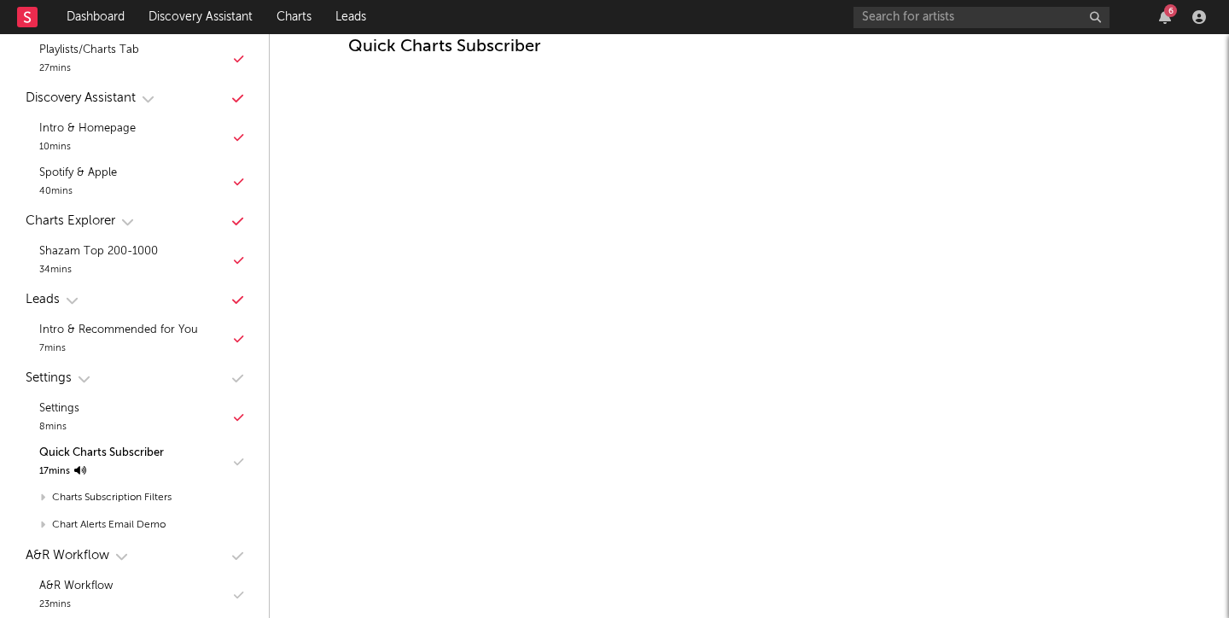
scroll to position [12184, 0]
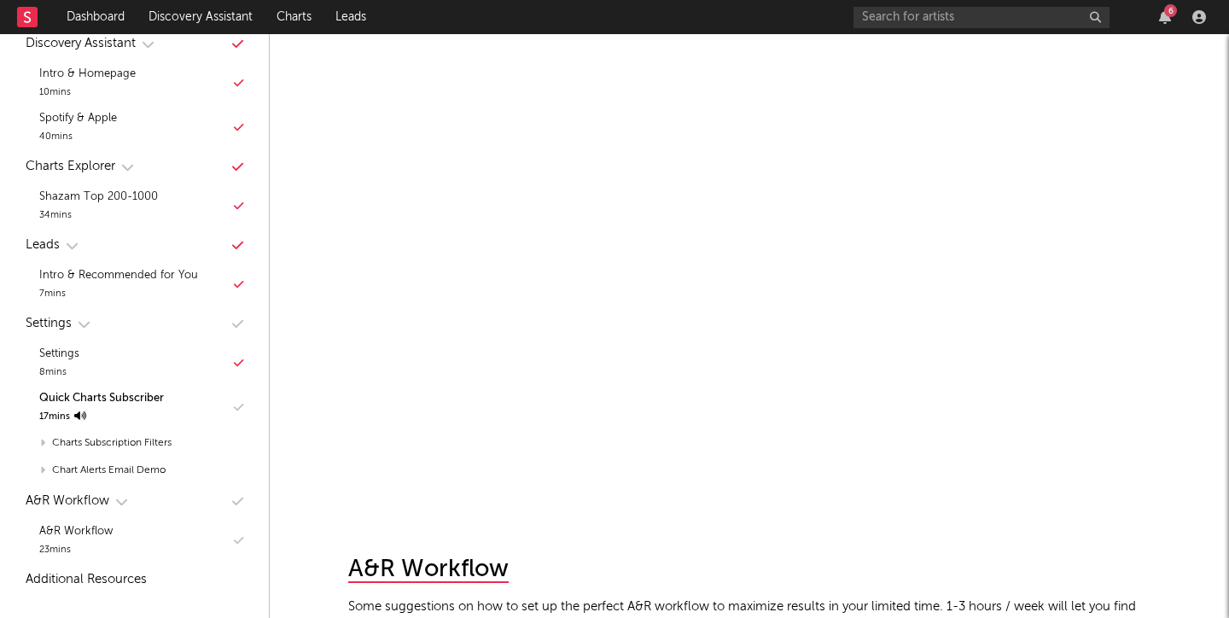
scroll to position [831, 0]
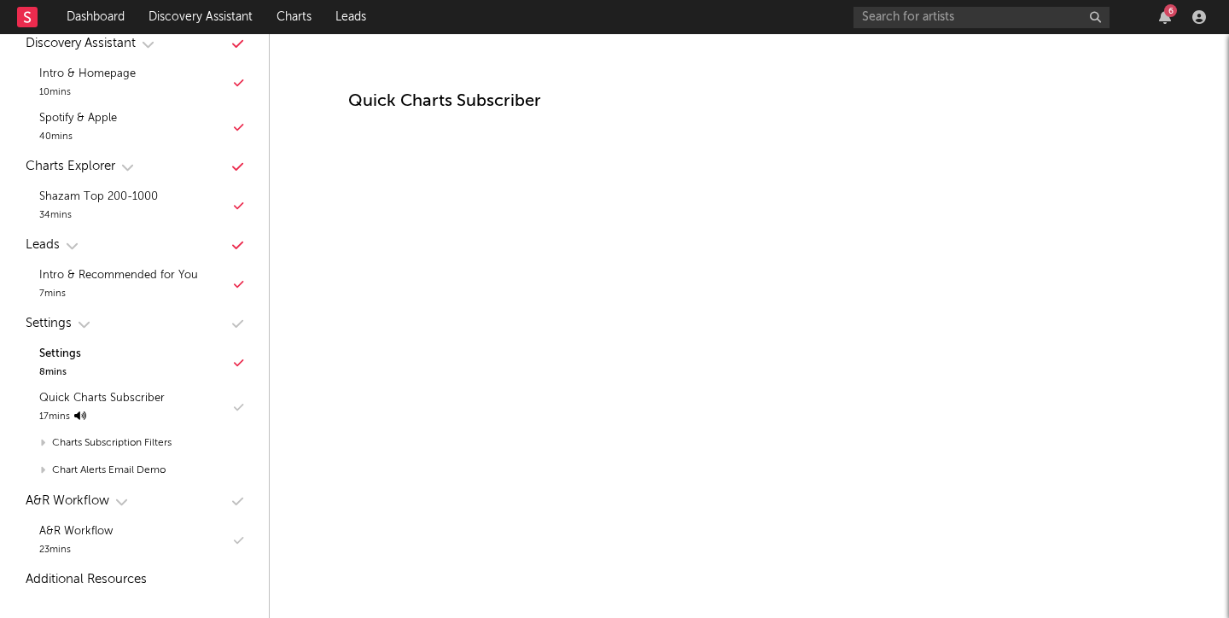
scroll to position [12184, 0]
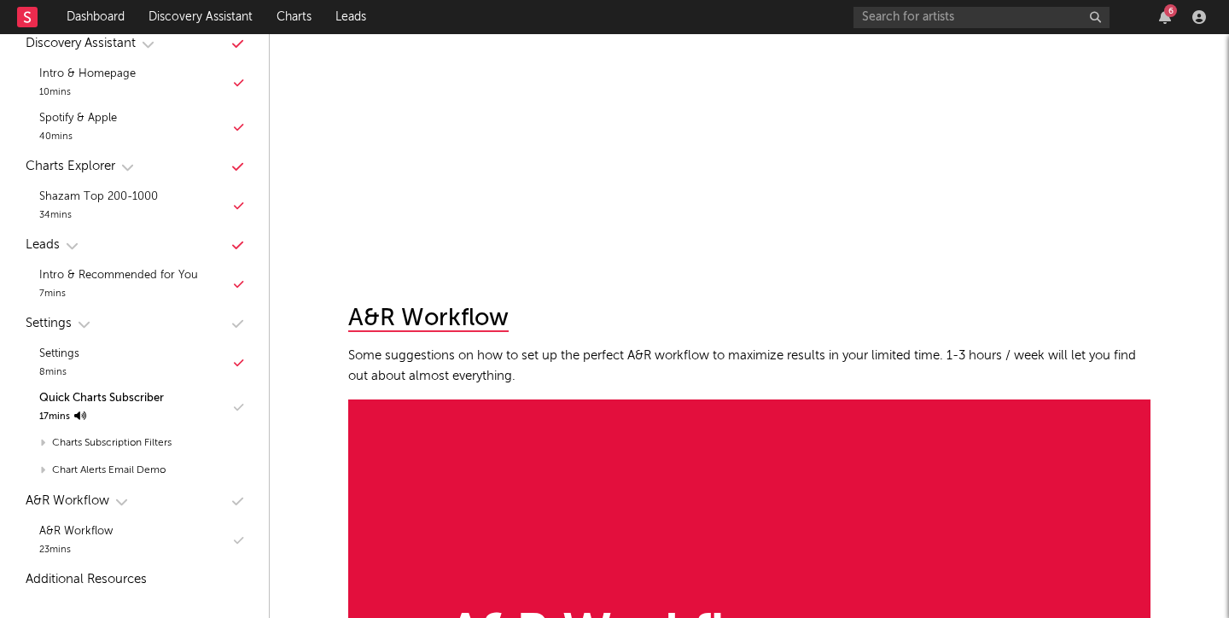
scroll to position [12607, 0]
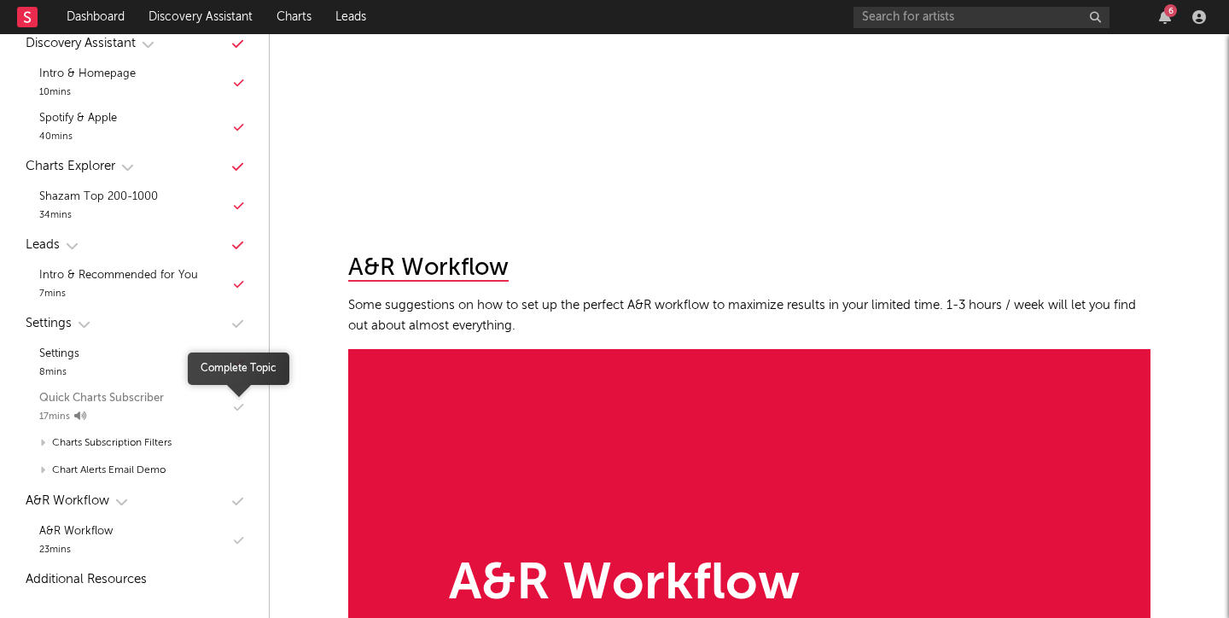
click at [235, 409] on icon "button" at bounding box center [238, 407] width 9 height 11
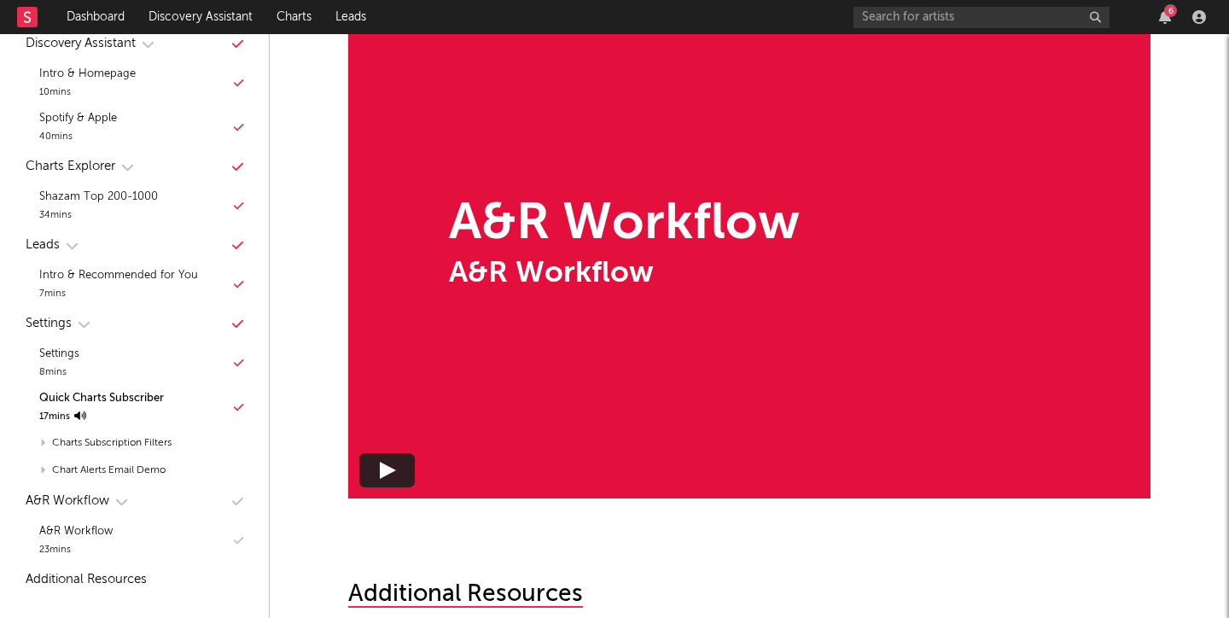
scroll to position [12966, 0]
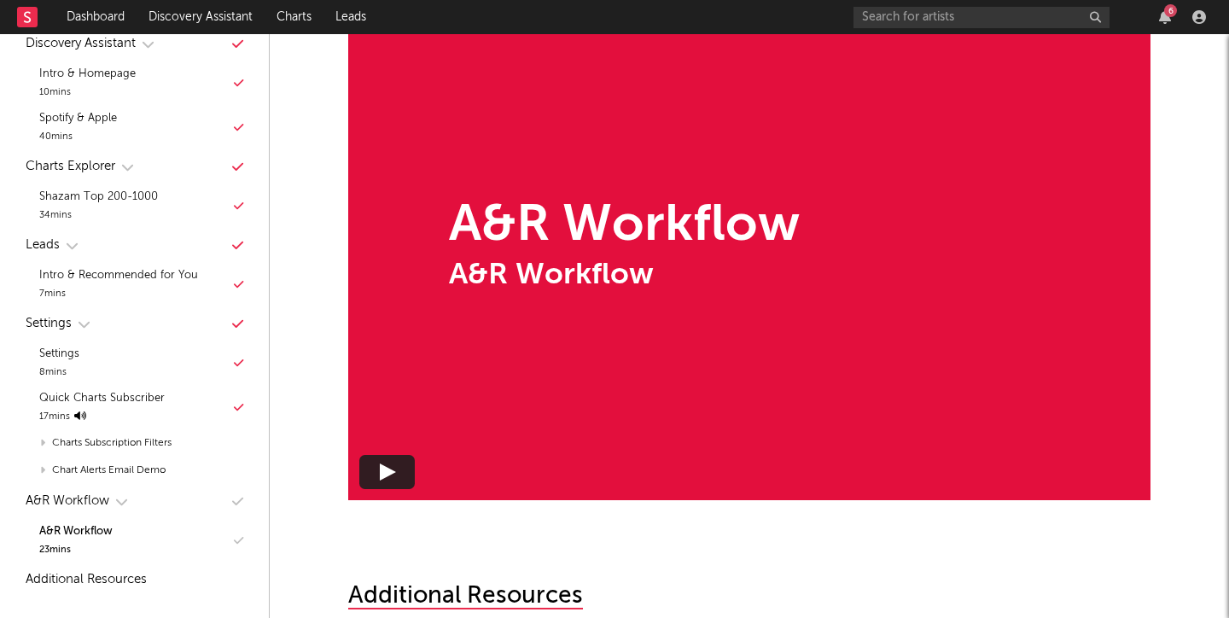
click at [365, 491] on div "A&R Workflow A&R Workflow" at bounding box center [749, 246] width 803 height 511
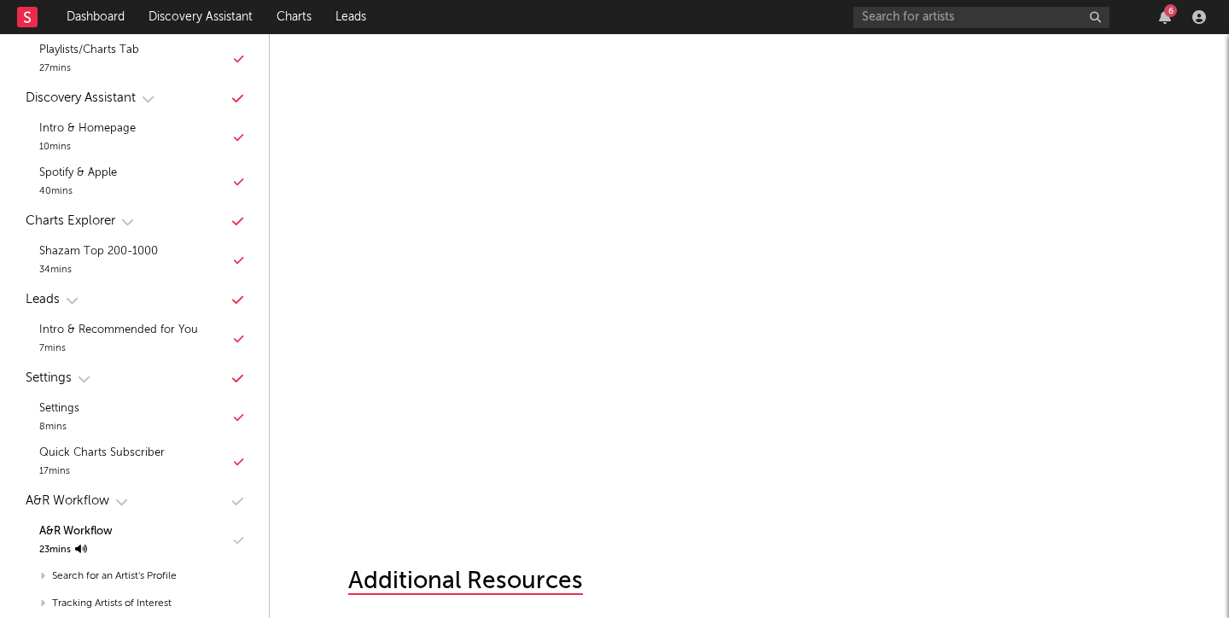
scroll to position [12978, 0]
click at [710, 538] on div at bounding box center [749, 539] width 803 height 34
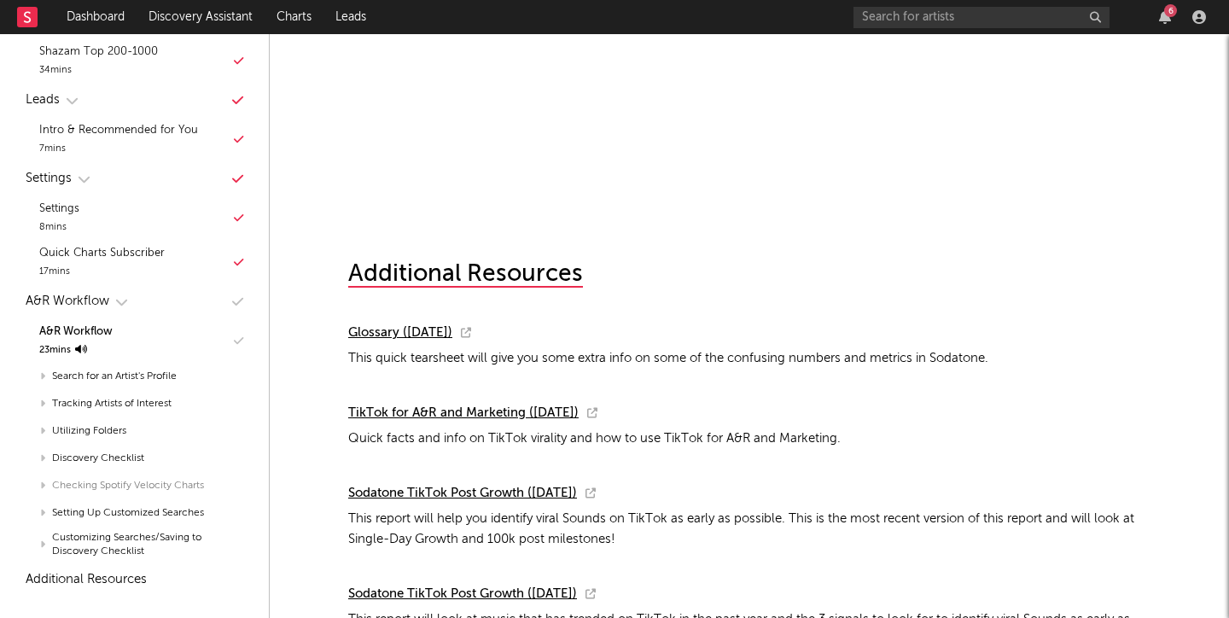
scroll to position [976, 0]
click at [239, 302] on icon "button" at bounding box center [237, 301] width 11 height 13
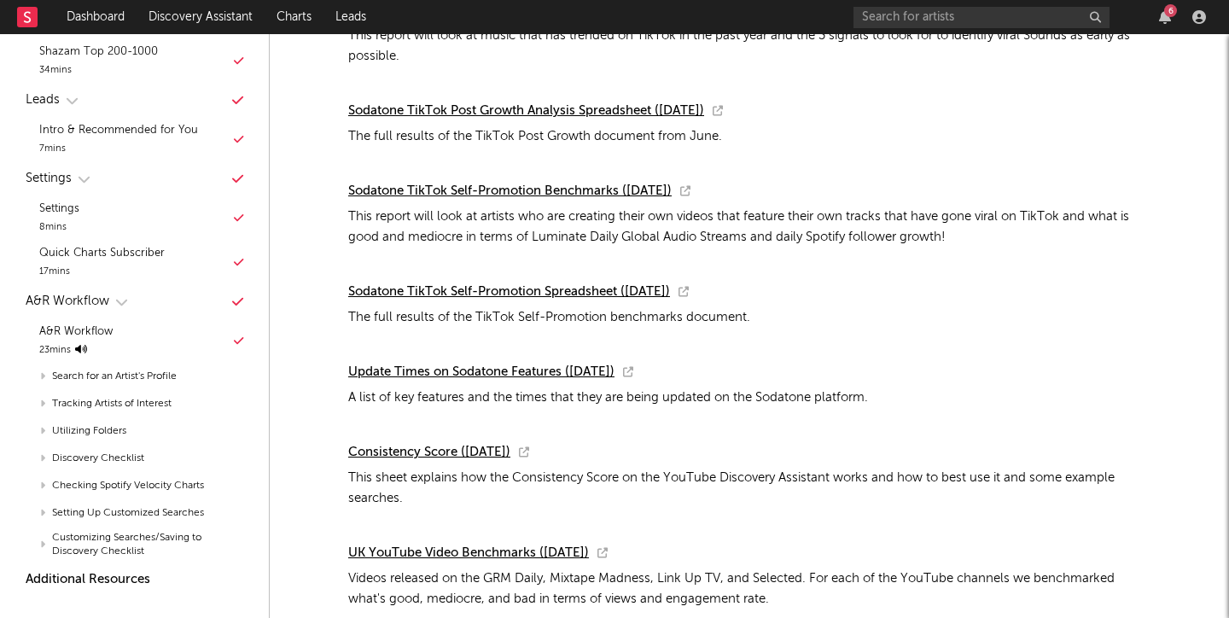
scroll to position [776, 0]
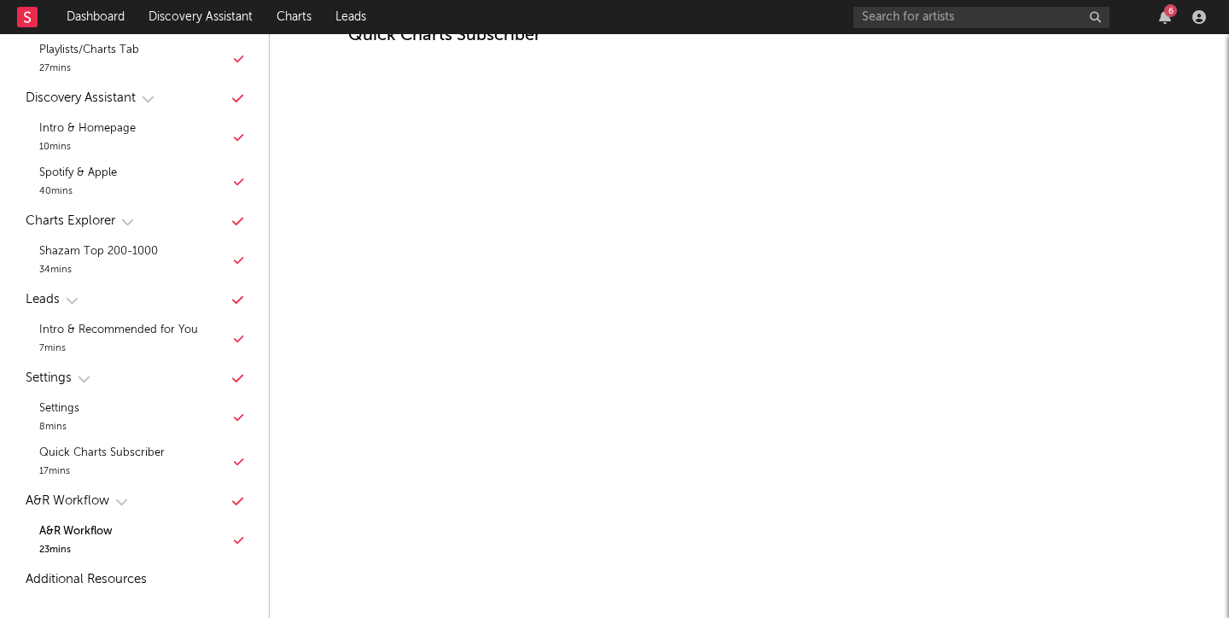
scroll to position [12131, 0]
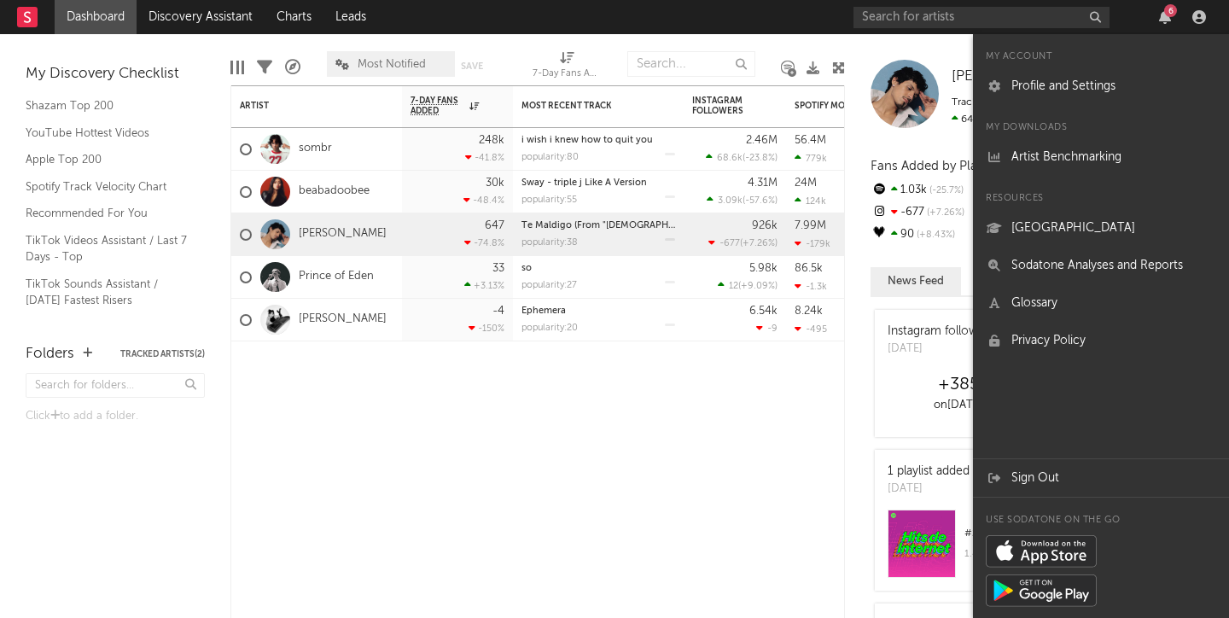
scroll to position [126, 0]
click at [902, 20] on input "text" at bounding box center [982, 17] width 256 height 21
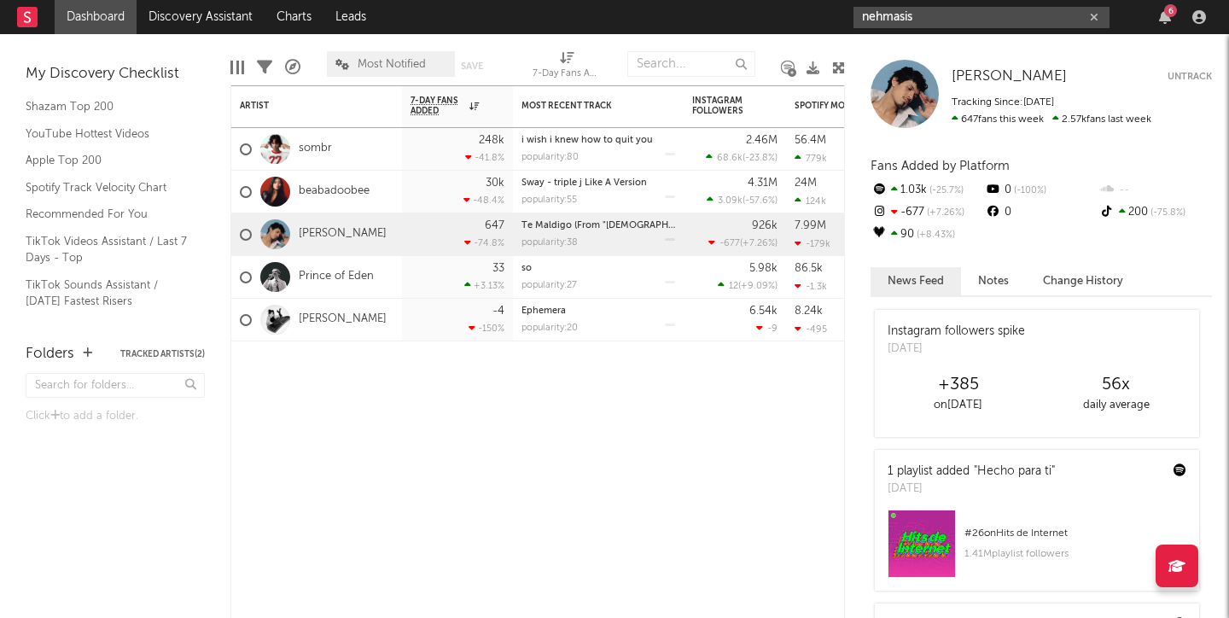
click at [932, 19] on input "nehmasis" at bounding box center [982, 17] width 256 height 21
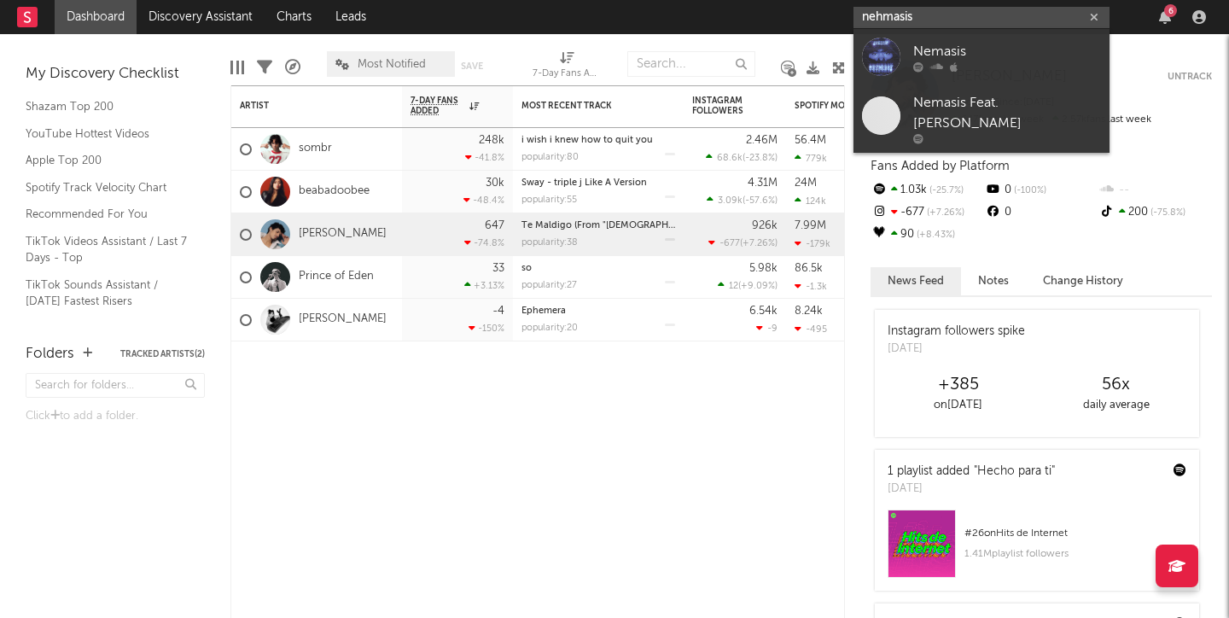
click at [884, 18] on input "nehmasis" at bounding box center [982, 17] width 256 height 21
click at [885, 16] on input "nemasis" at bounding box center [982, 17] width 256 height 21
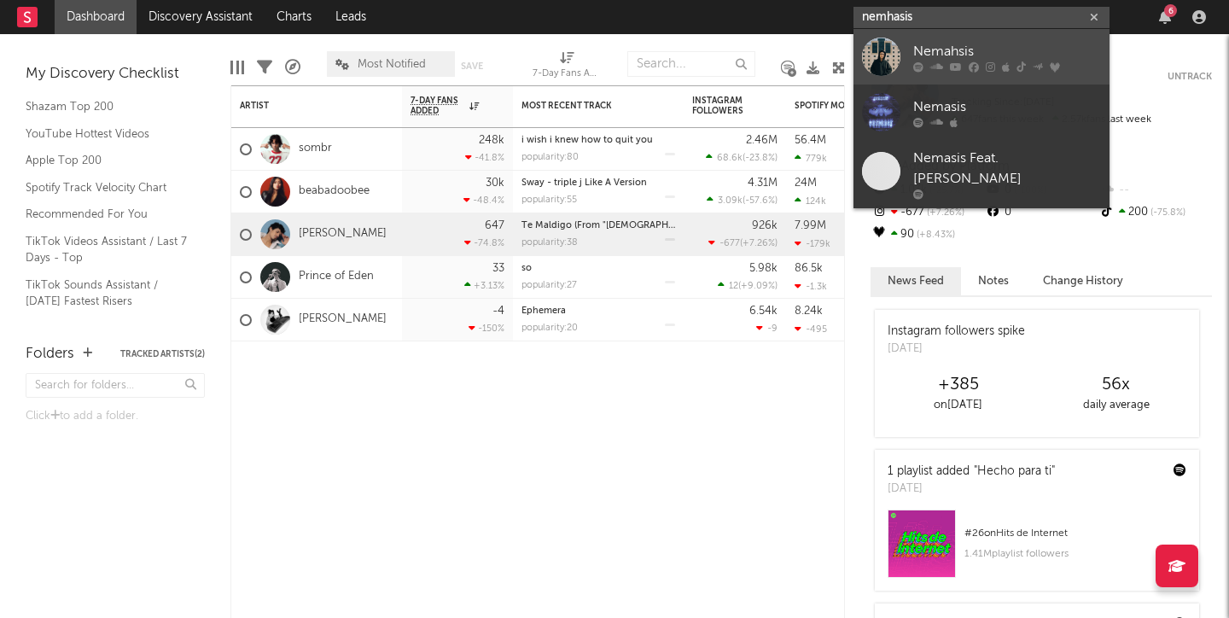
type input "nemhasis"
click at [941, 46] on div "Nemahsis" at bounding box center [1008, 51] width 188 height 20
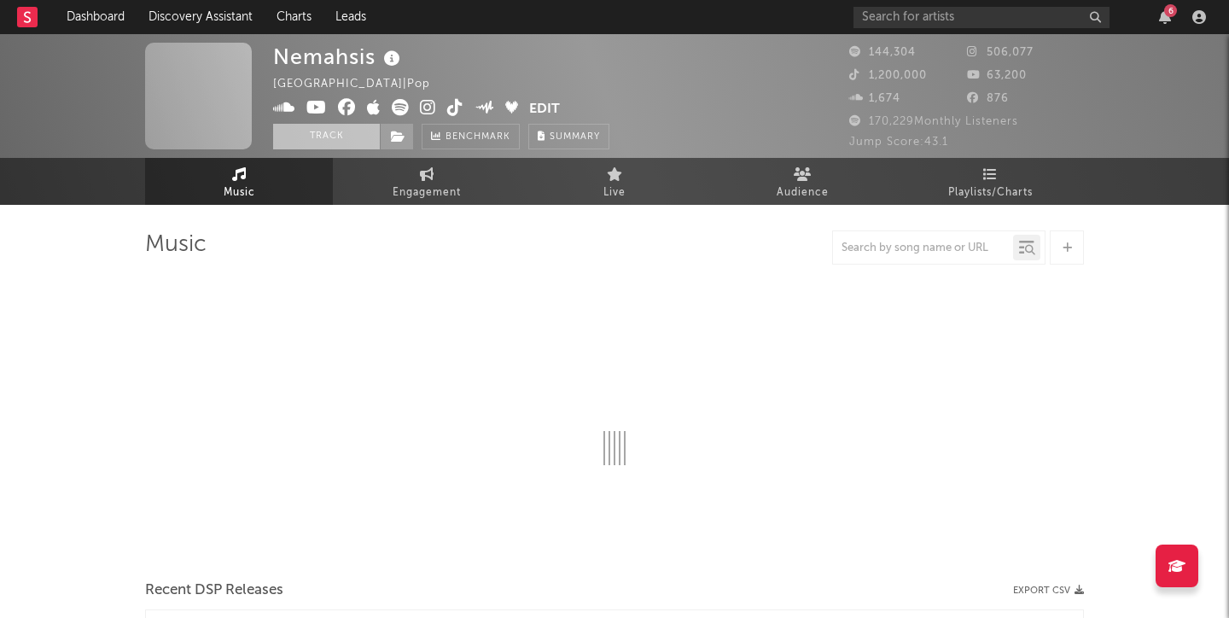
select select "6m"
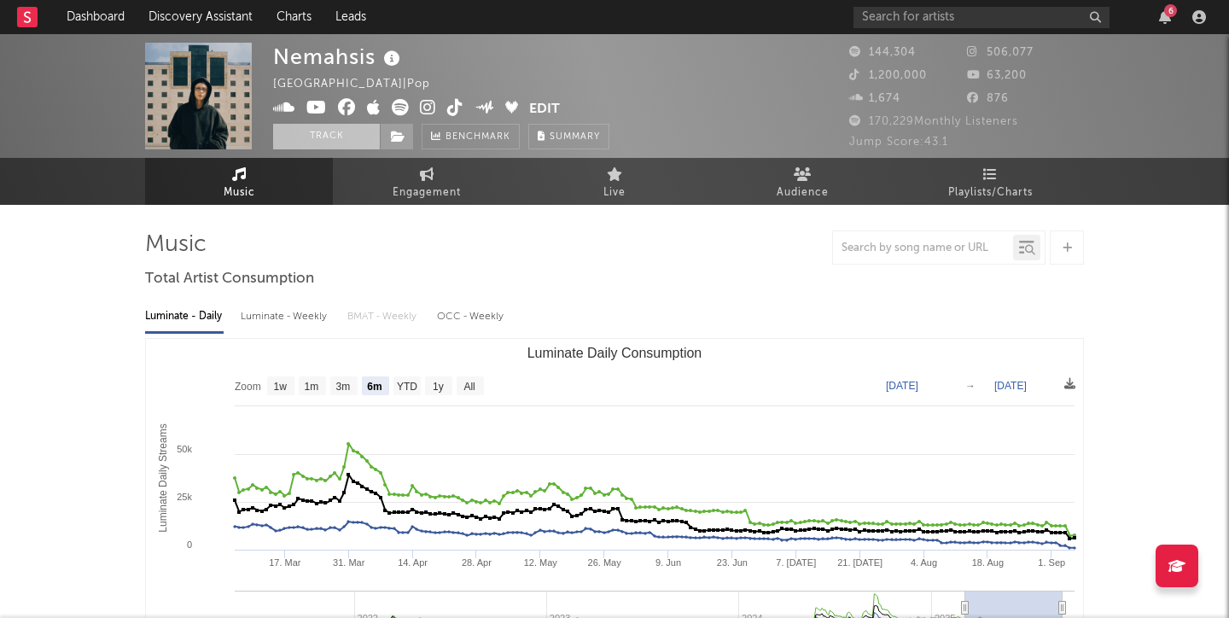
click at [339, 140] on button "Track" at bounding box center [326, 137] width 107 height 26
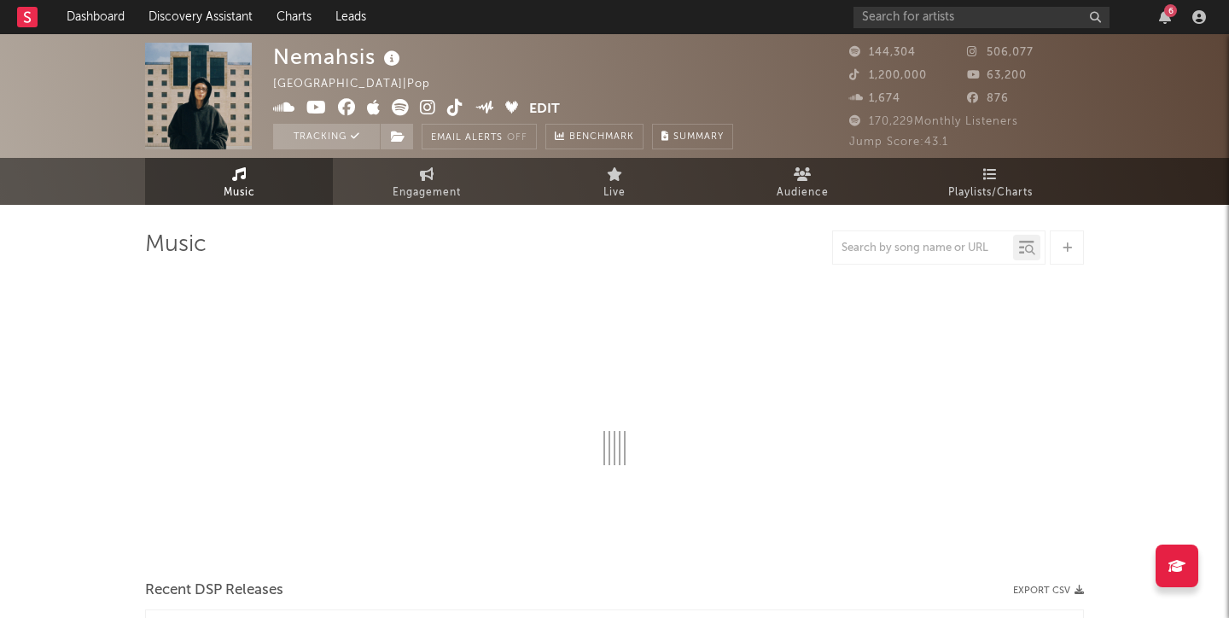
select select "6m"
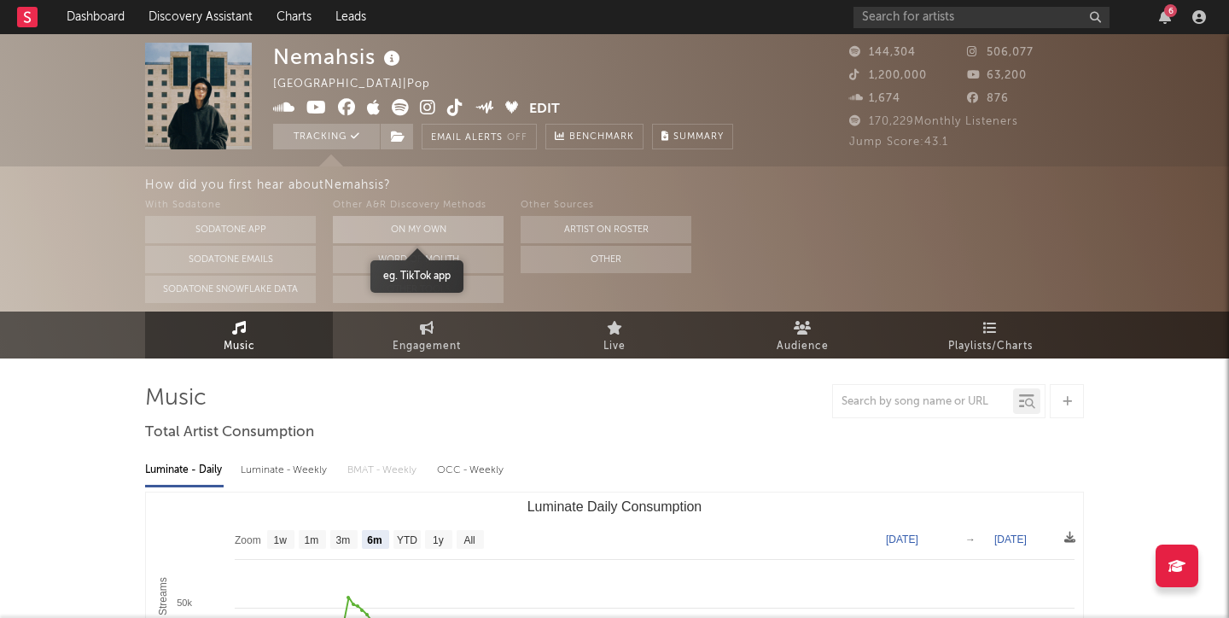
click at [465, 225] on button "On My Own" at bounding box center [418, 229] width 171 height 27
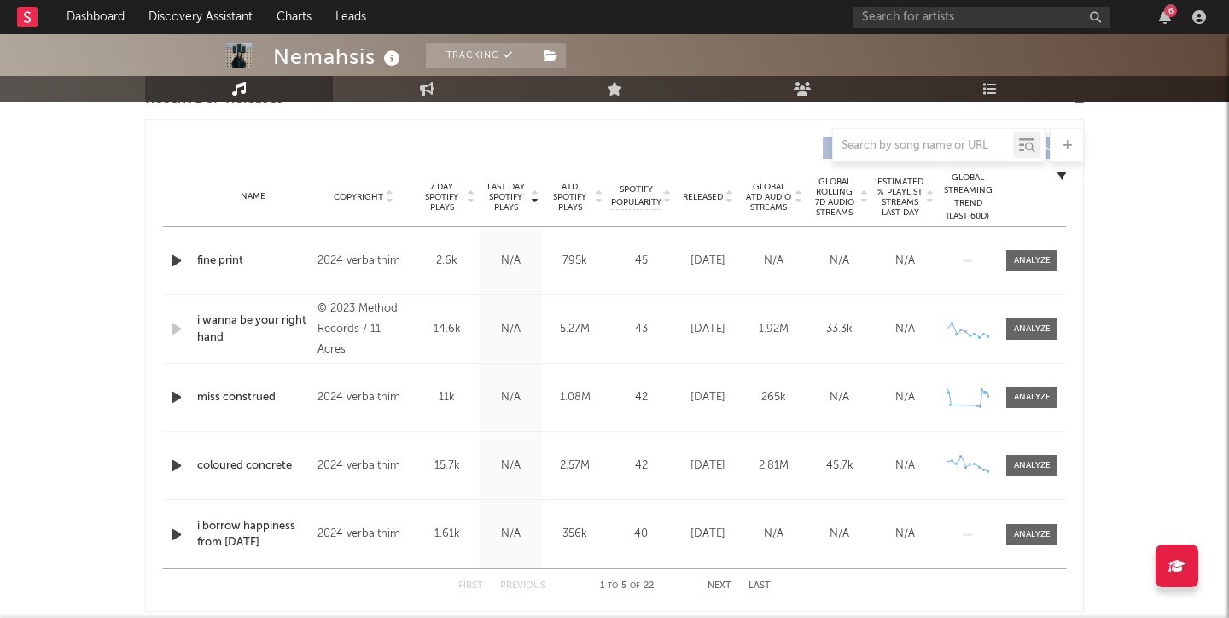
scroll to position [611, 0]
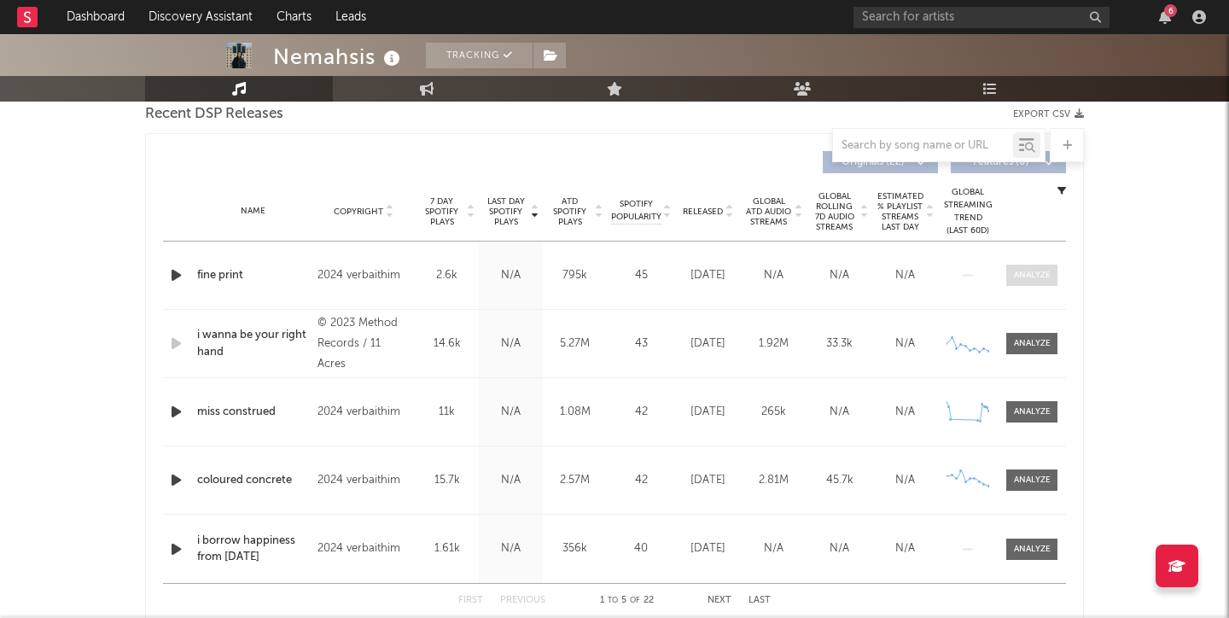
click at [1042, 268] on span at bounding box center [1032, 275] width 51 height 21
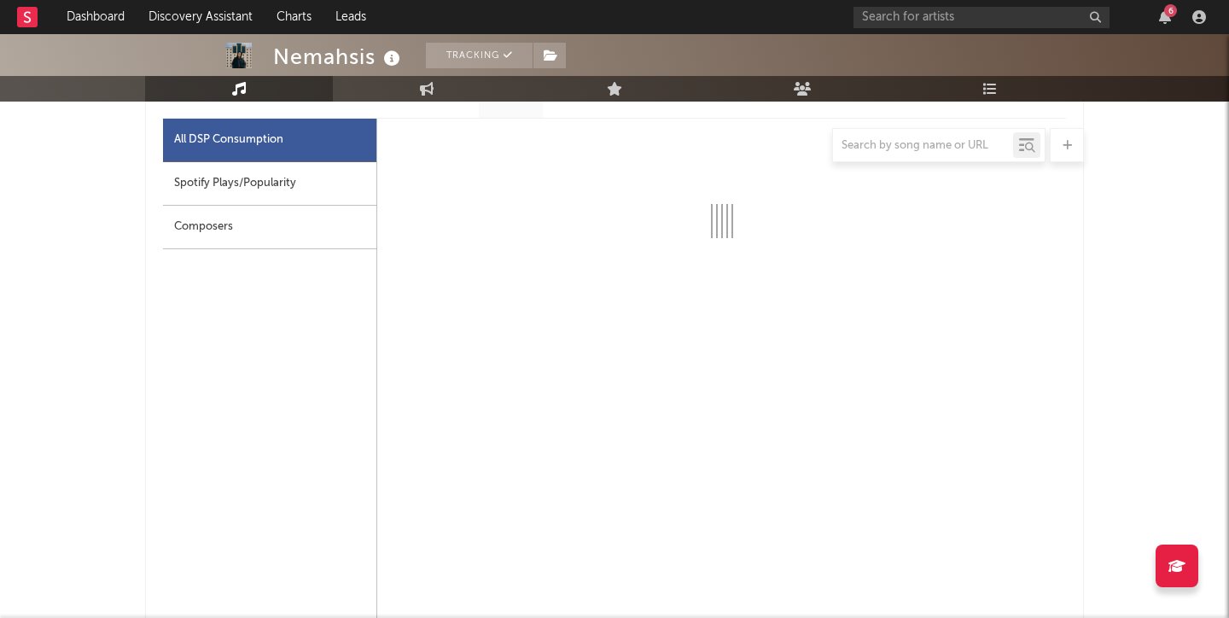
select select "6m"
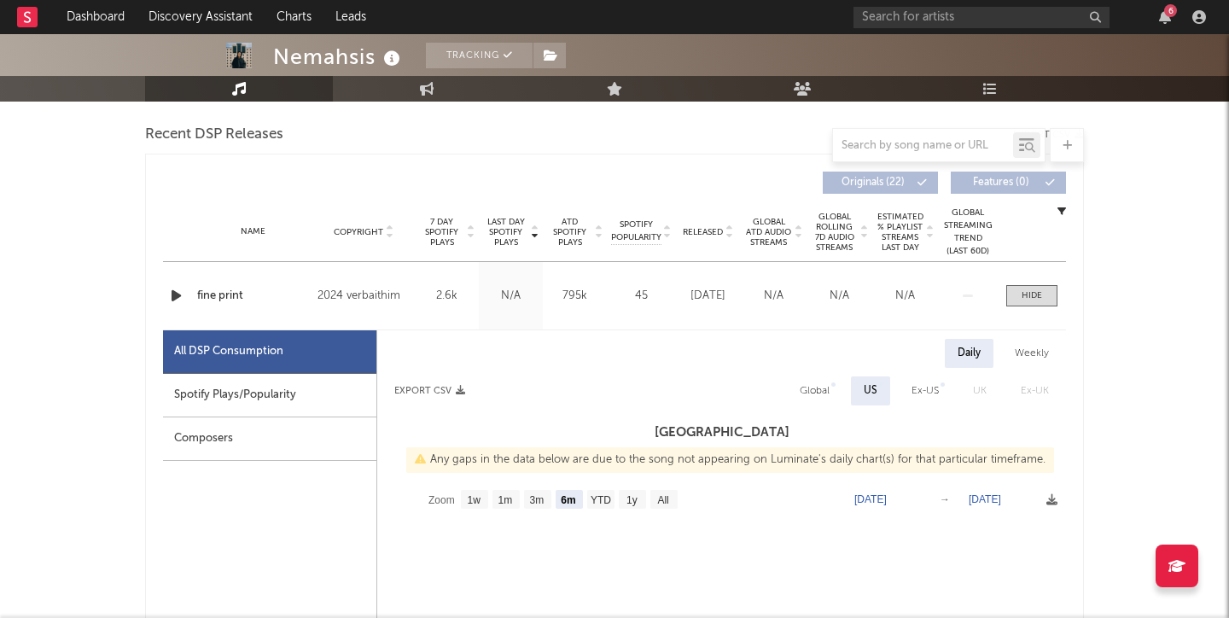
scroll to position [576, 0]
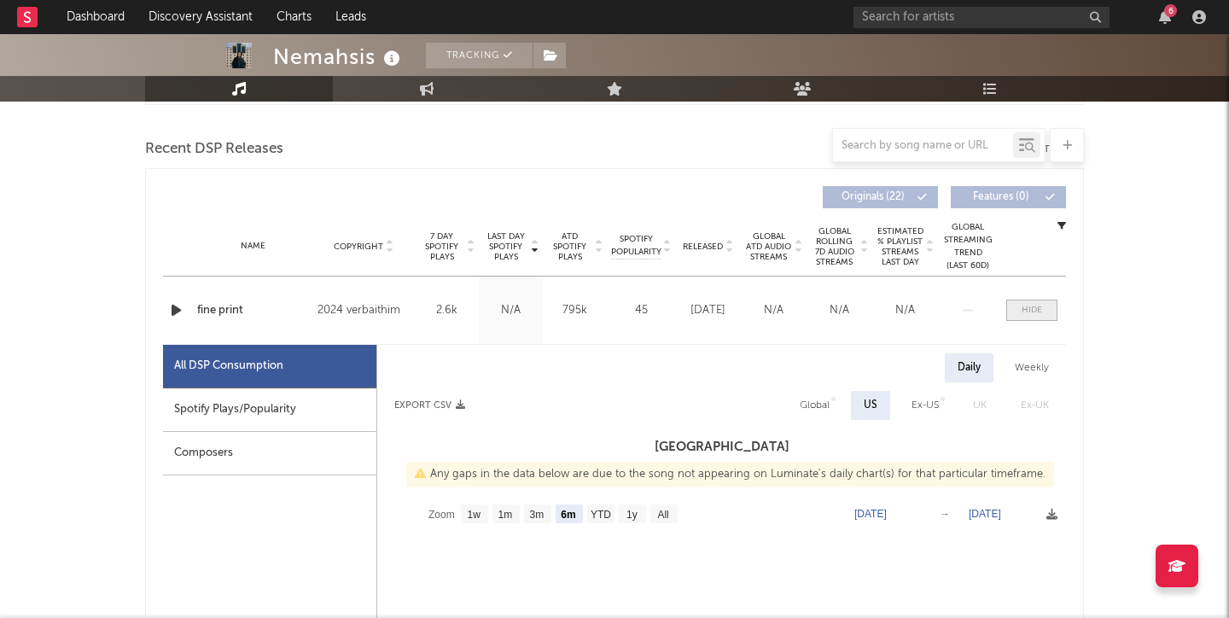
click at [1043, 314] on span at bounding box center [1032, 310] width 51 height 21
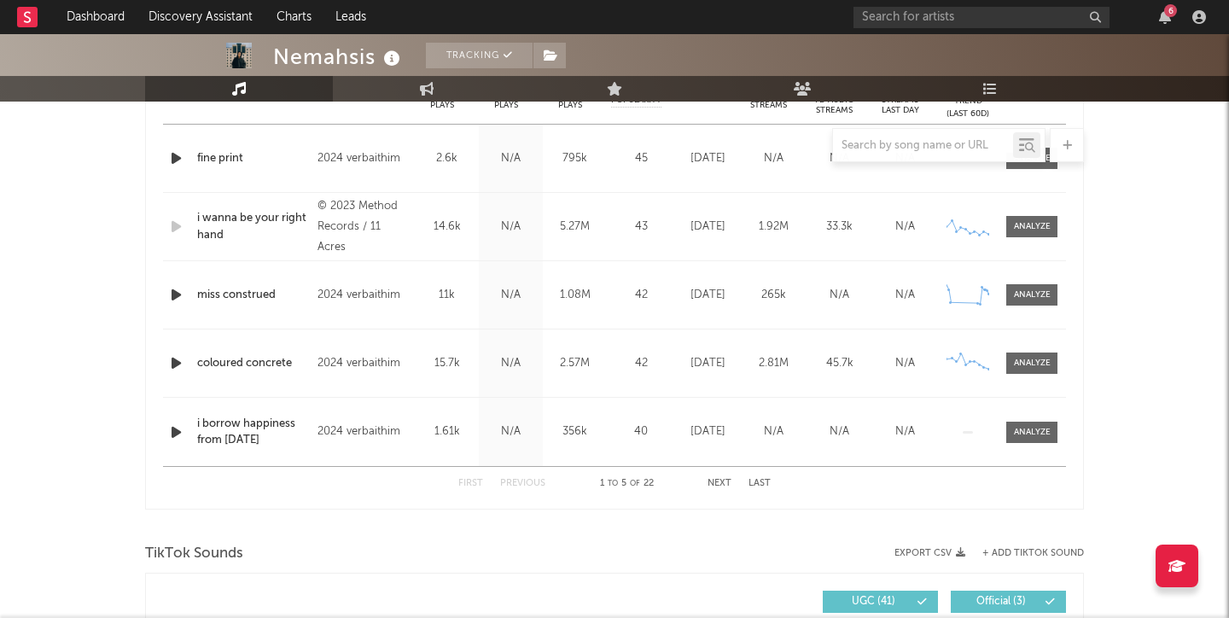
scroll to position [733, 0]
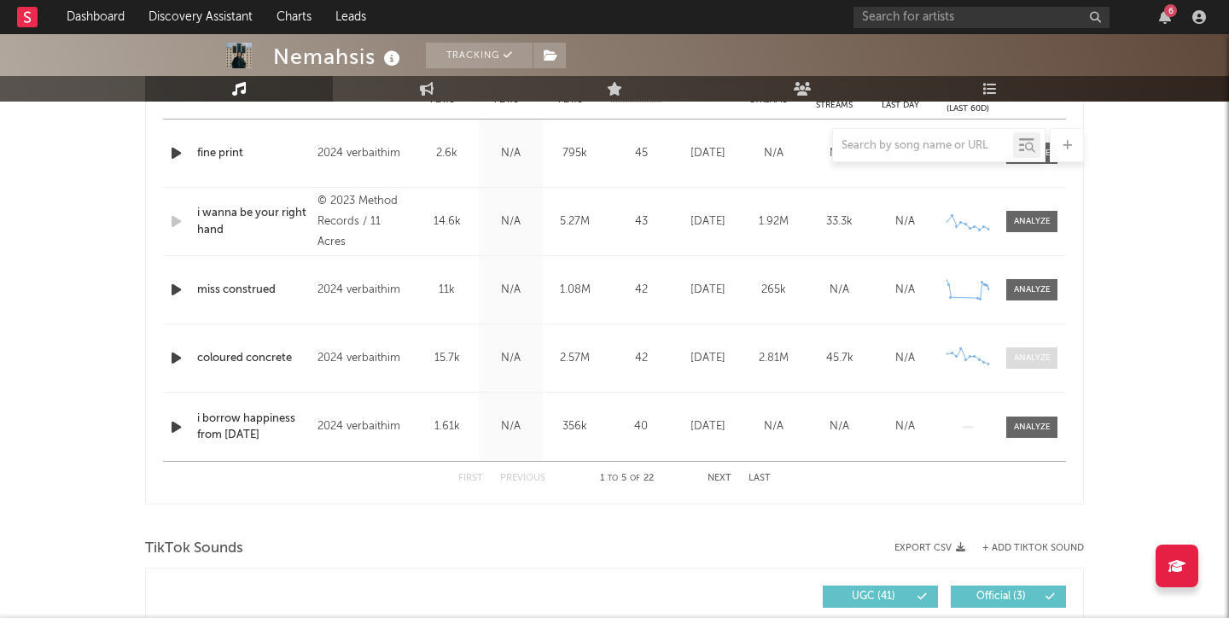
click at [1042, 349] on span at bounding box center [1032, 357] width 51 height 21
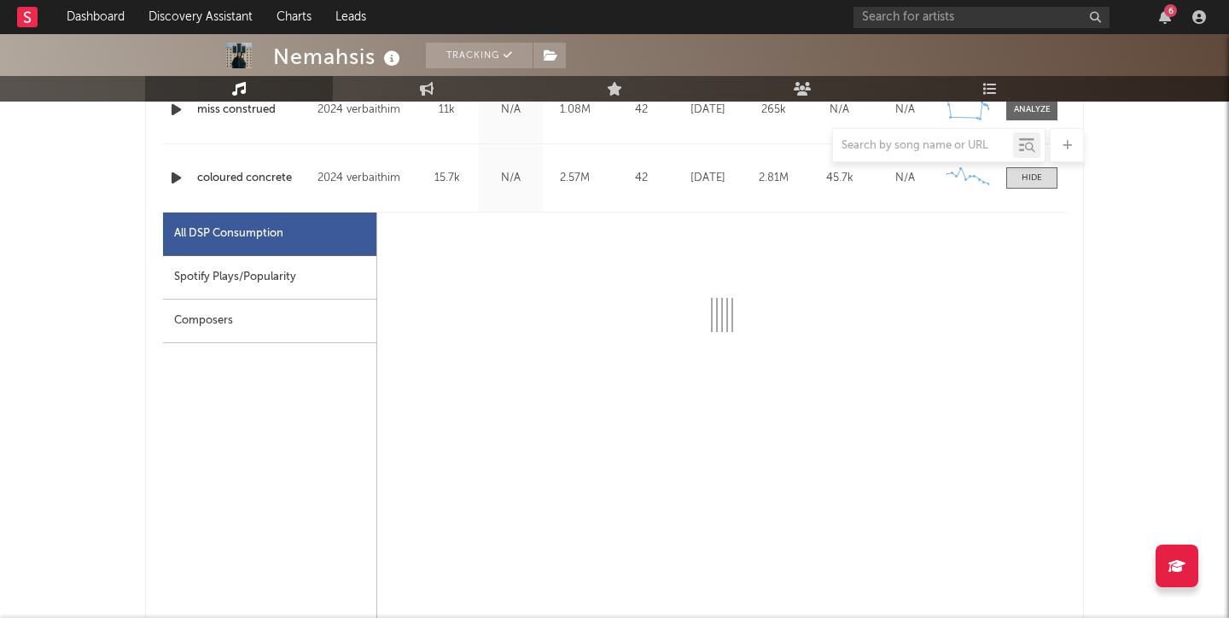
select select "6m"
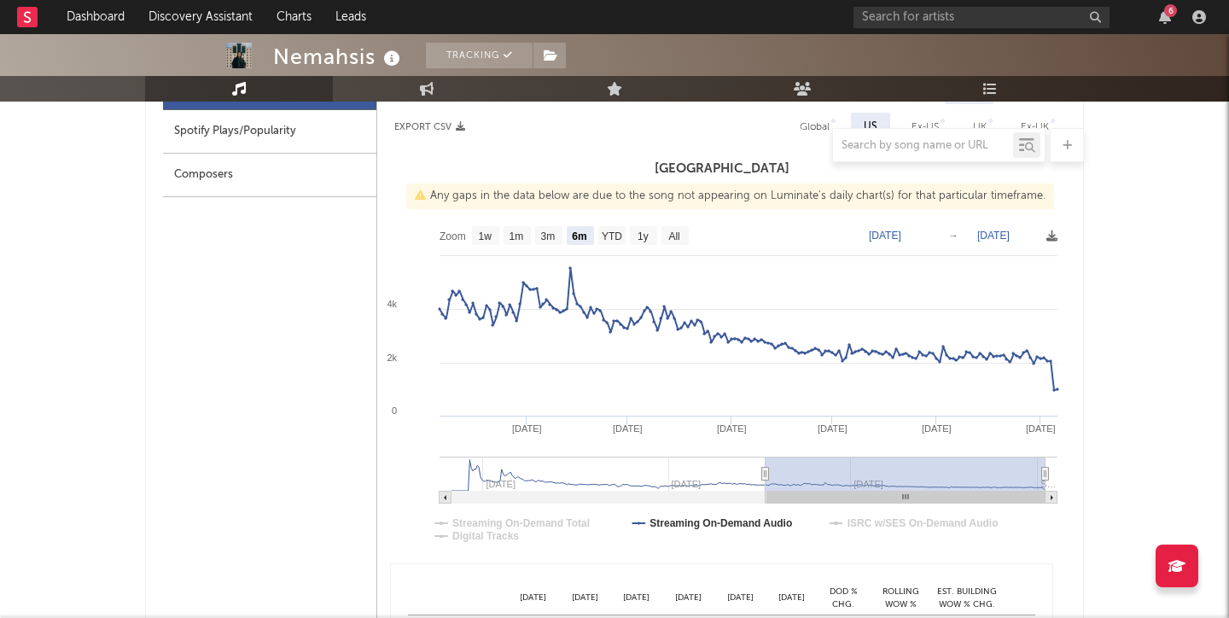
scroll to position [1060, 0]
click at [541, 231] on text "3m" at bounding box center [548, 236] width 15 height 12
select select "3m"
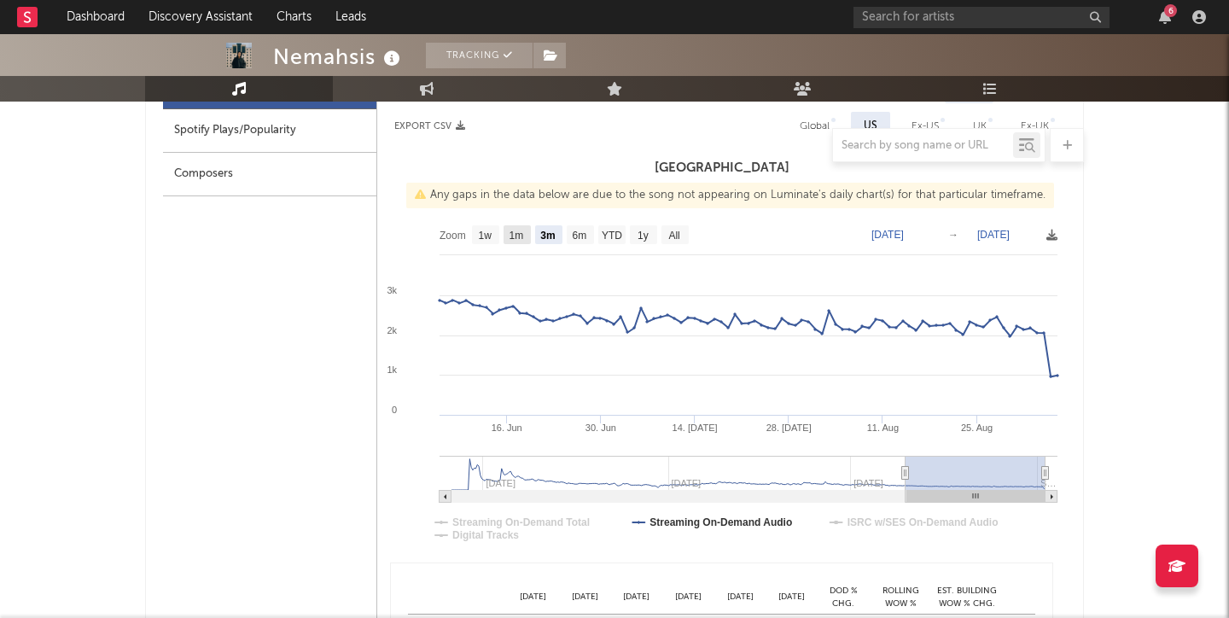
click at [511, 235] on text "1m" at bounding box center [517, 236] width 15 height 12
select select "1m"
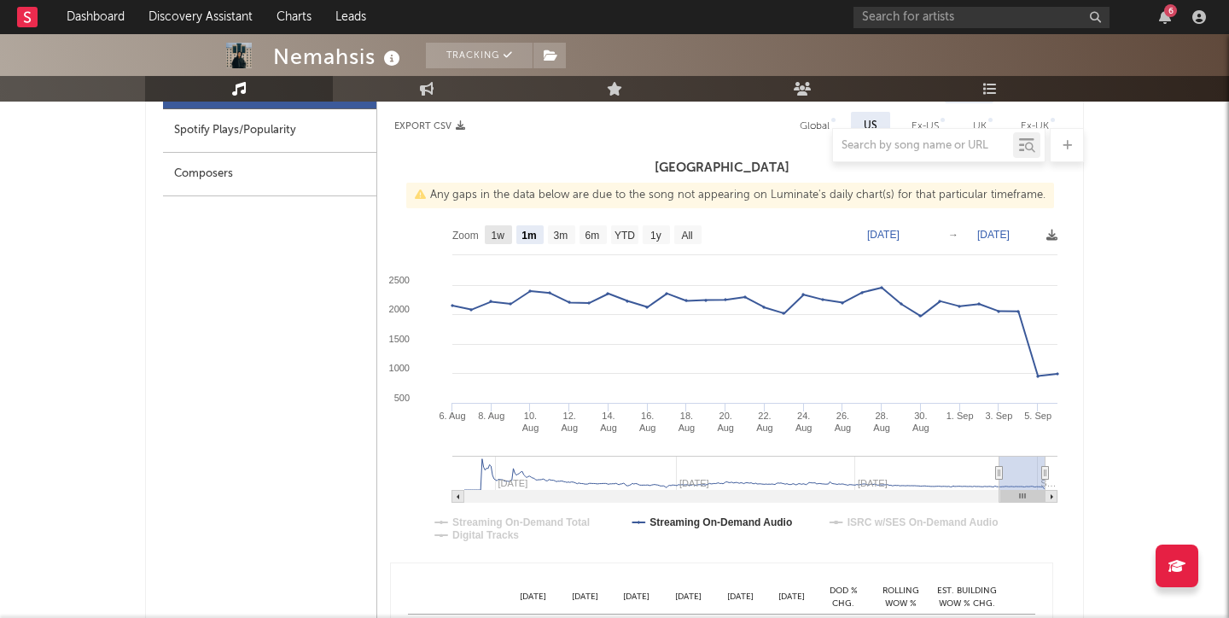
click at [494, 235] on text "1w" at bounding box center [499, 236] width 14 height 12
select select "1w"
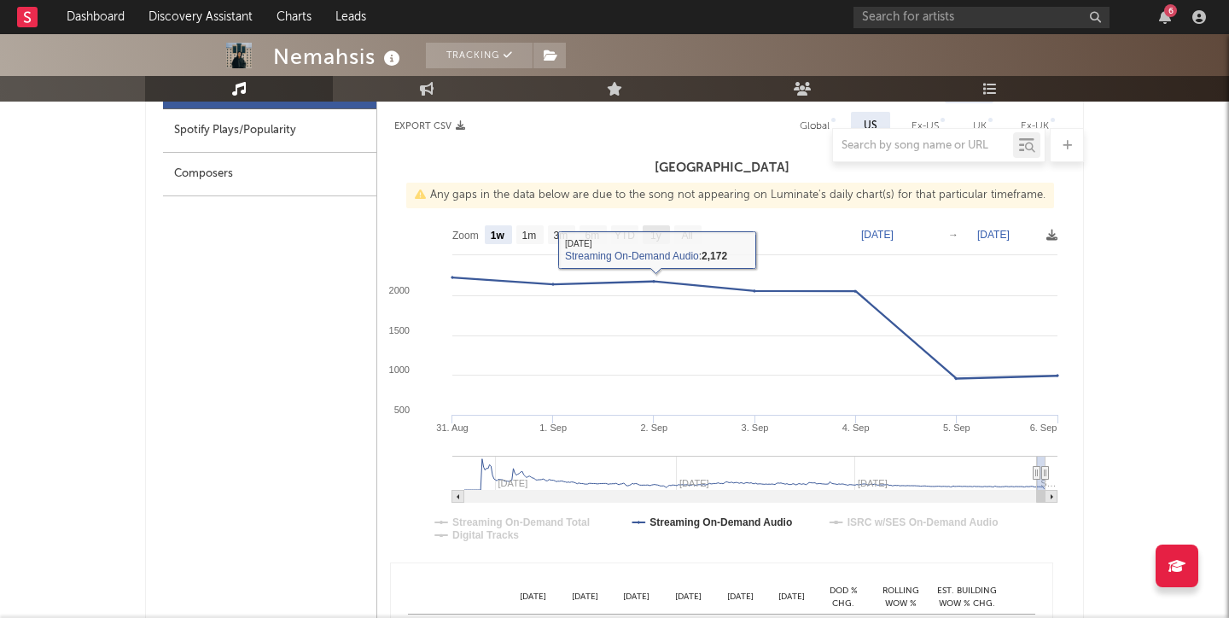
click at [656, 233] on text "1y" at bounding box center [656, 236] width 11 height 12
select select "1y"
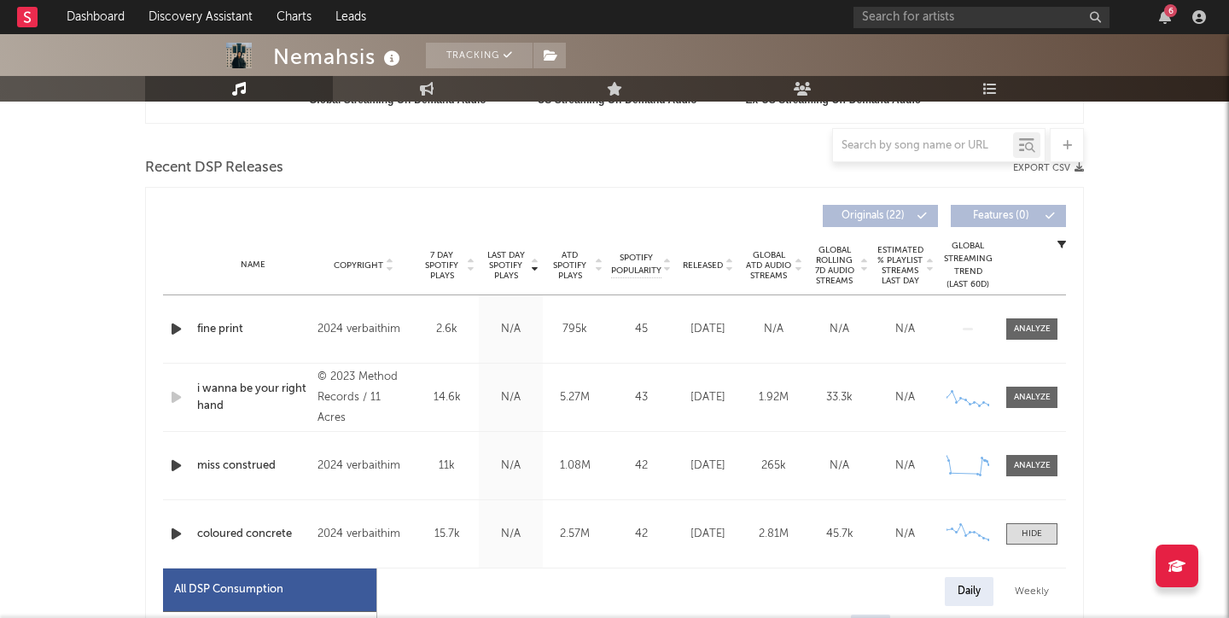
scroll to position [742, 0]
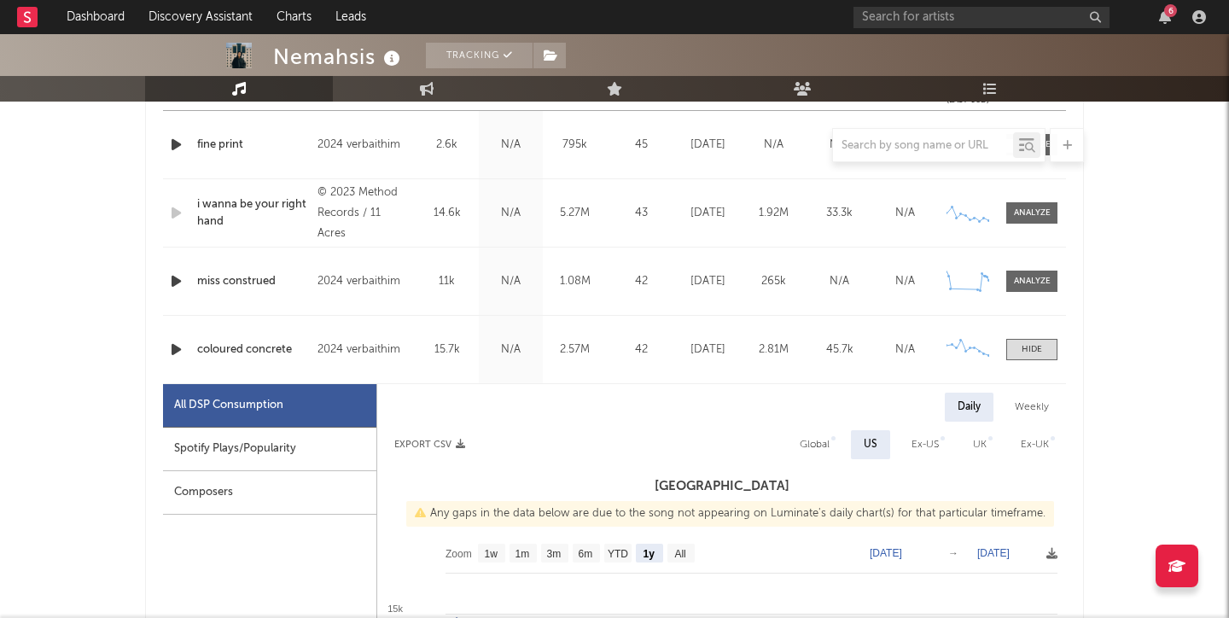
click at [207, 282] on div "miss construed" at bounding box center [253, 281] width 112 height 17
click at [707, 290] on div "[DATE]" at bounding box center [708, 281] width 57 height 17
click at [1029, 277] on div at bounding box center [1032, 281] width 37 height 13
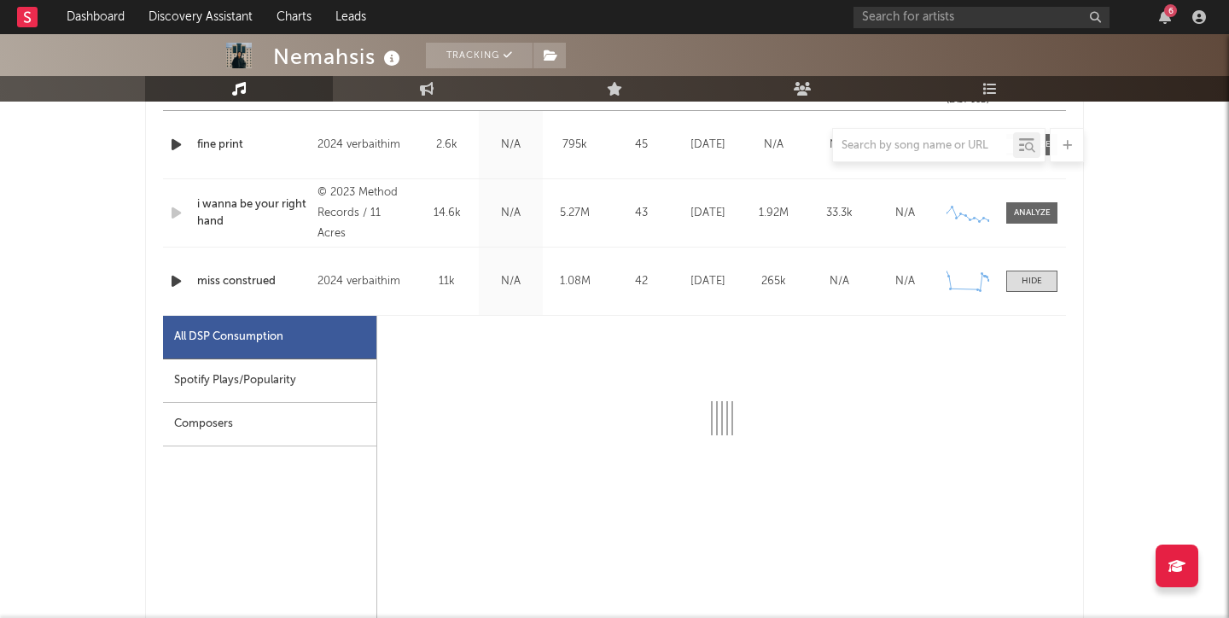
select select "6m"
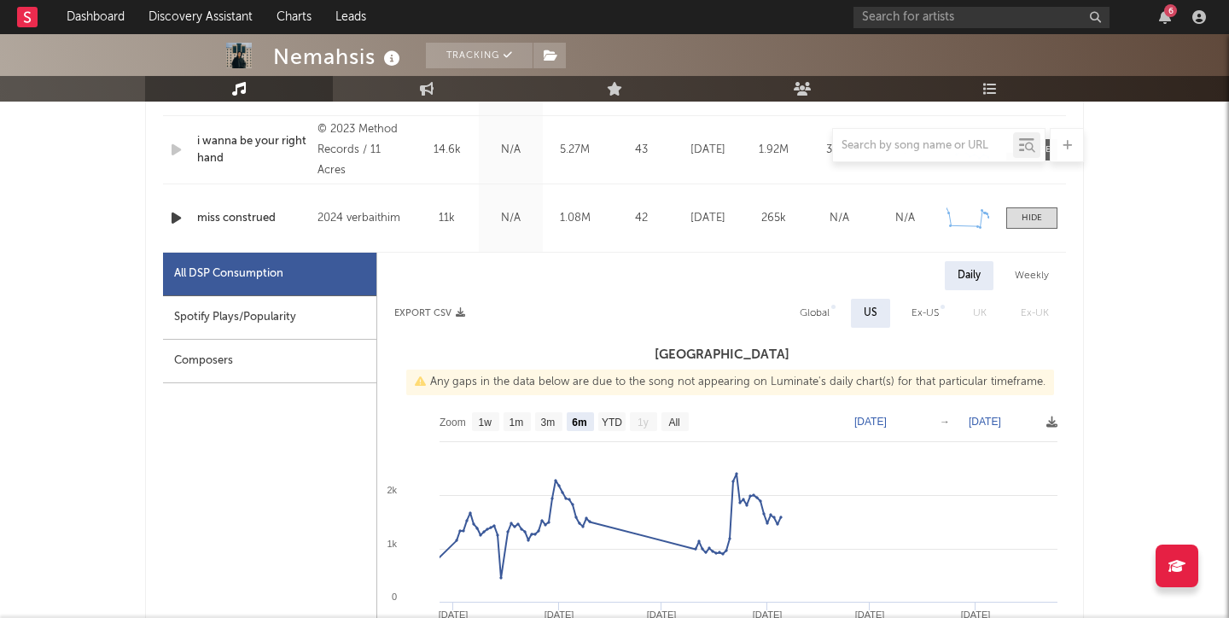
scroll to position [806, 0]
click at [260, 301] on div "Spotify Plays/Popularity" at bounding box center [269, 317] width 213 height 44
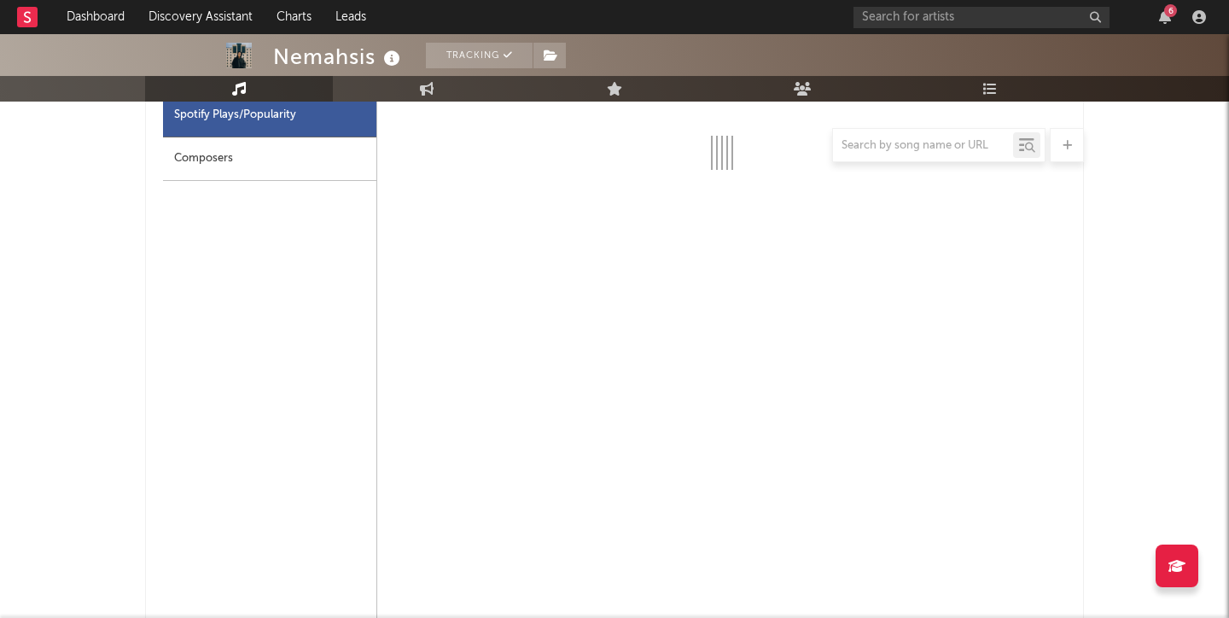
select select "6m"
select select "1w"
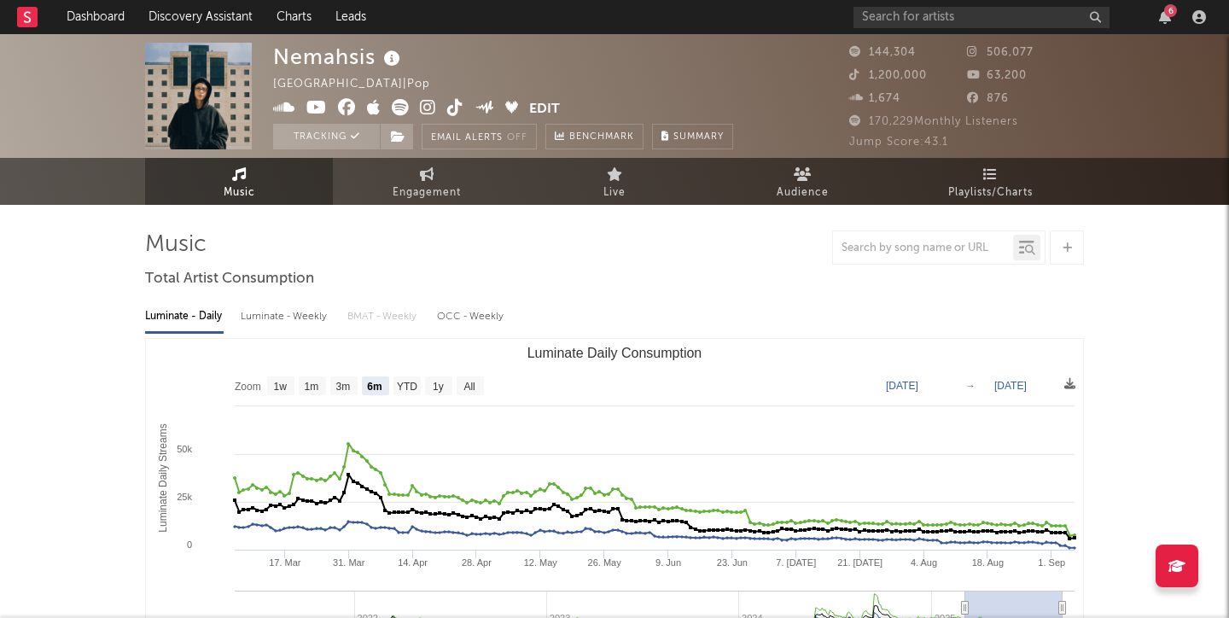
scroll to position [0, 0]
